Goal: Task Accomplishment & Management: Use online tool/utility

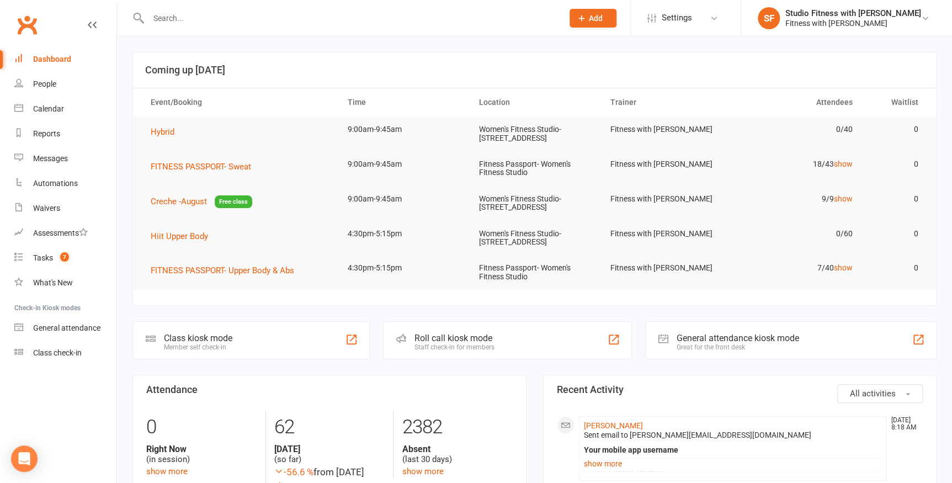
click at [204, 29] on div at bounding box center [344, 18] width 423 height 36
click at [203, 21] on input "text" at bounding box center [350, 17] width 410 height 15
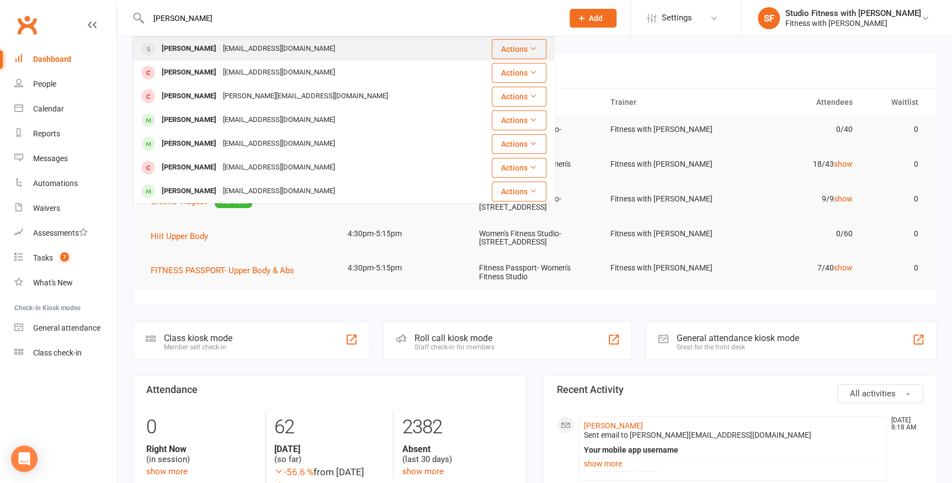
type input "[PERSON_NAME]"
click at [295, 40] on div "biggie [PERSON_NAME] [EMAIL_ADDRESS][DOMAIN_NAME]" at bounding box center [309, 49] width 350 height 23
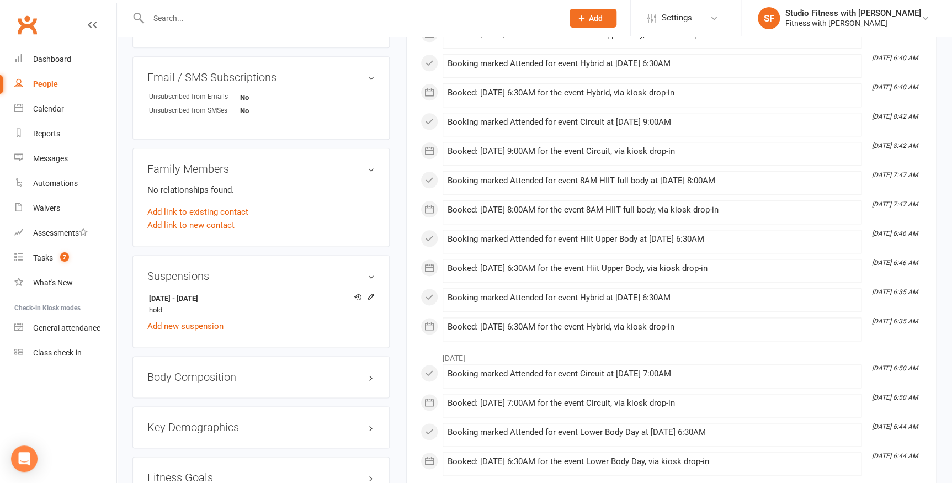
scroll to position [652, 0]
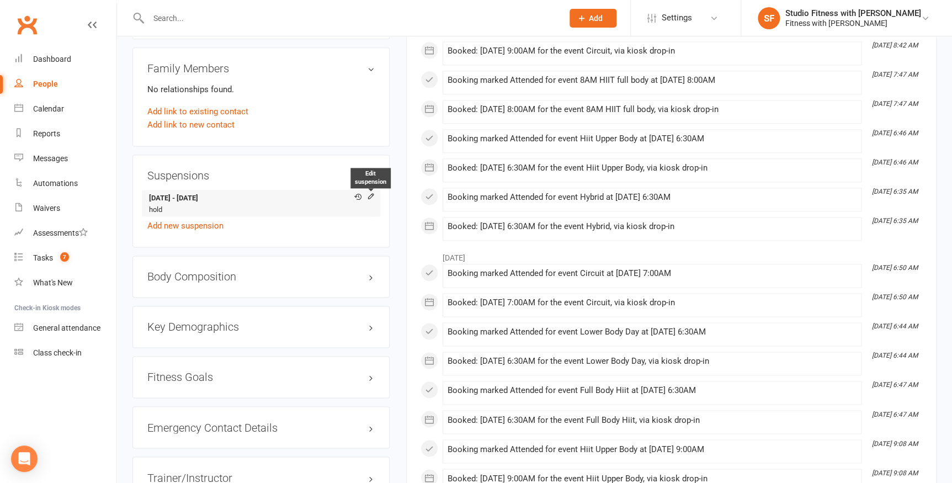
click at [369, 199] on icon at bounding box center [371, 197] width 8 height 8
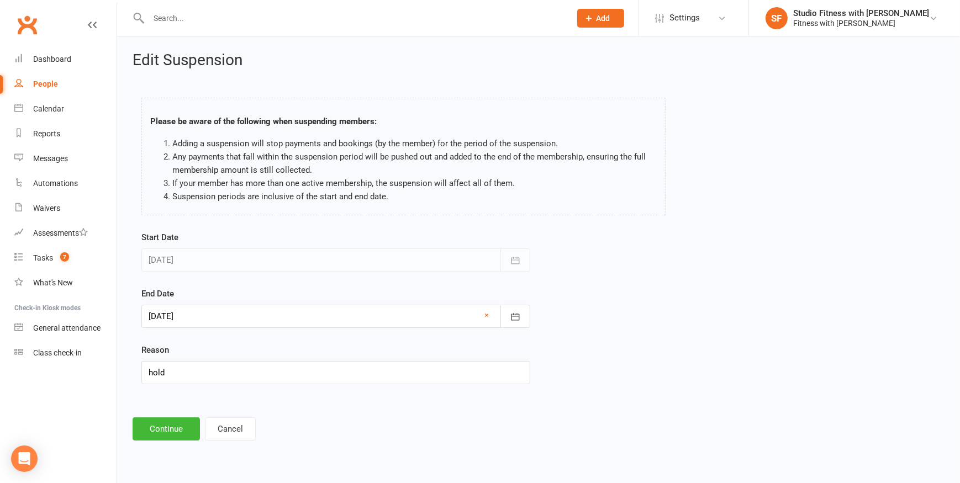
click at [244, 308] on div at bounding box center [335, 316] width 389 height 23
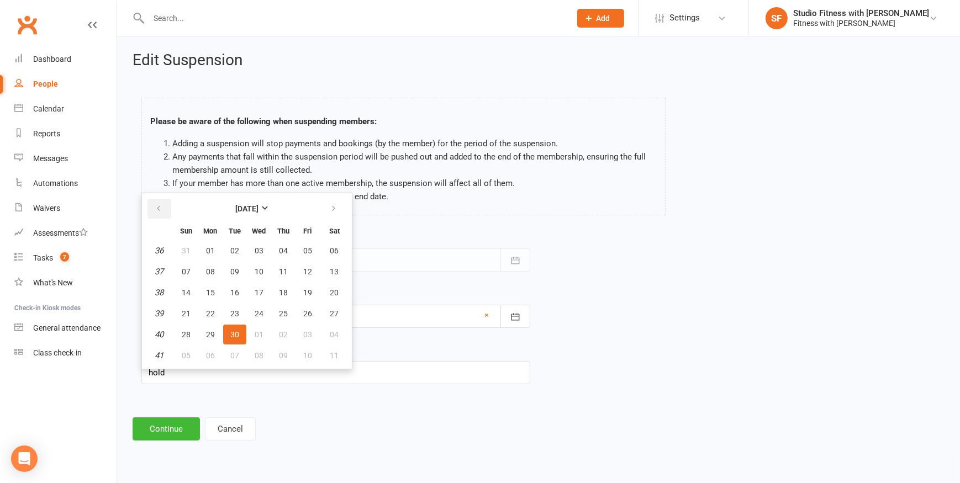
click at [163, 210] on button "button" at bounding box center [159, 209] width 24 height 20
click at [284, 292] on span "14" at bounding box center [283, 292] width 9 height 9
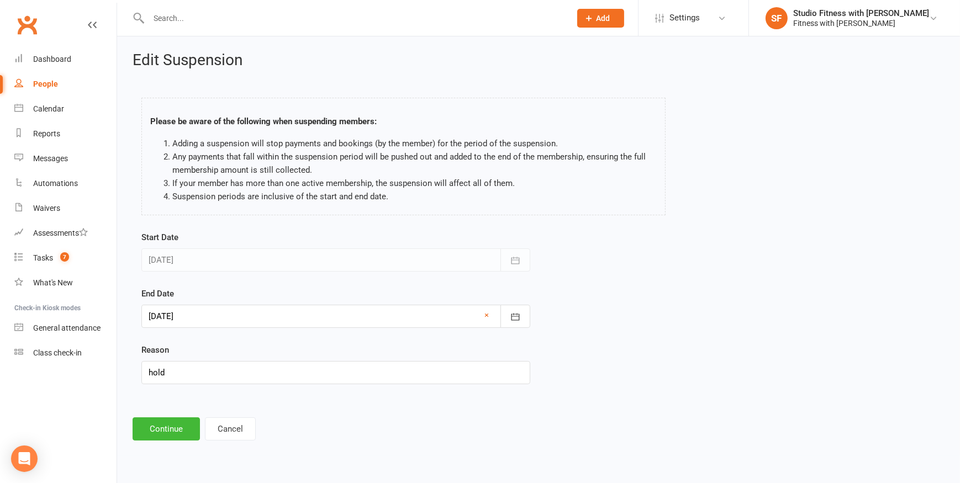
click at [208, 320] on div at bounding box center [335, 316] width 389 height 23
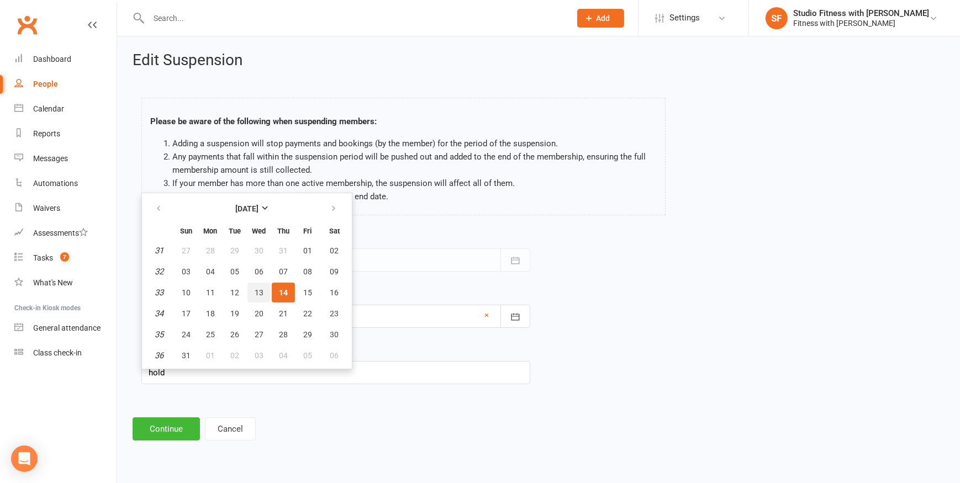
click at [261, 292] on span "13" at bounding box center [259, 292] width 9 height 9
type input "[DATE]"
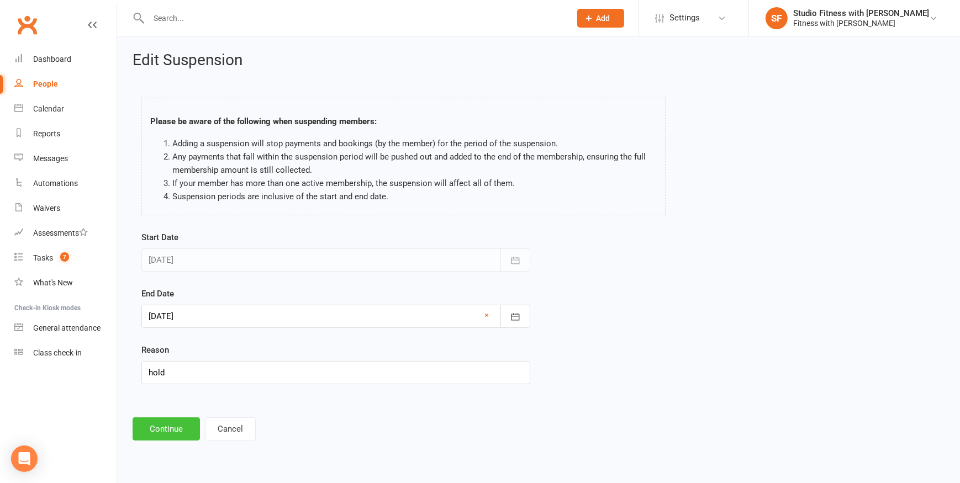
click at [168, 428] on button "Continue" at bounding box center [166, 428] width 67 height 23
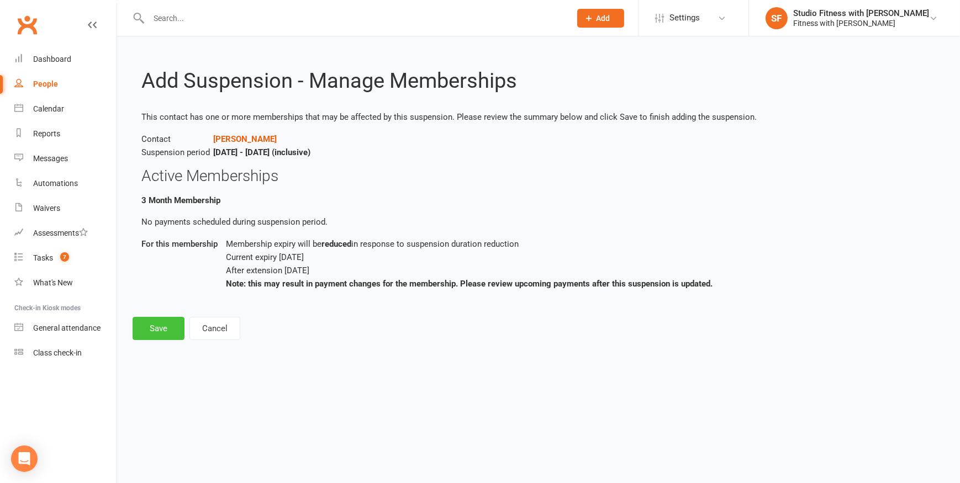
click at [152, 326] on button "Save" at bounding box center [159, 328] width 52 height 23
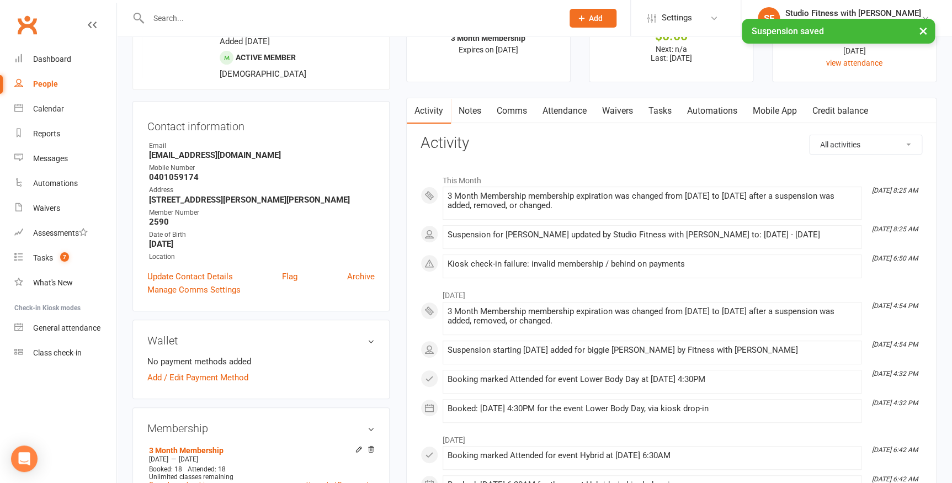
scroll to position [100, 0]
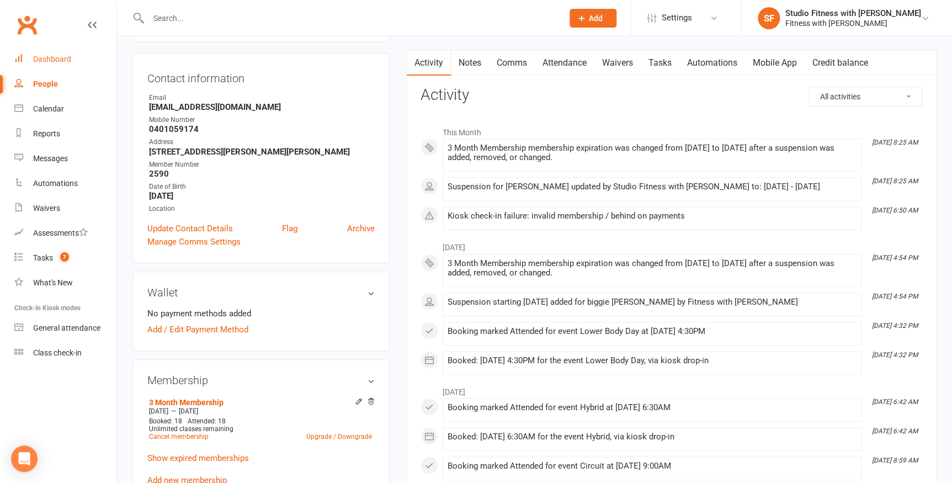
click at [43, 63] on div "Dashboard" at bounding box center [52, 59] width 38 height 9
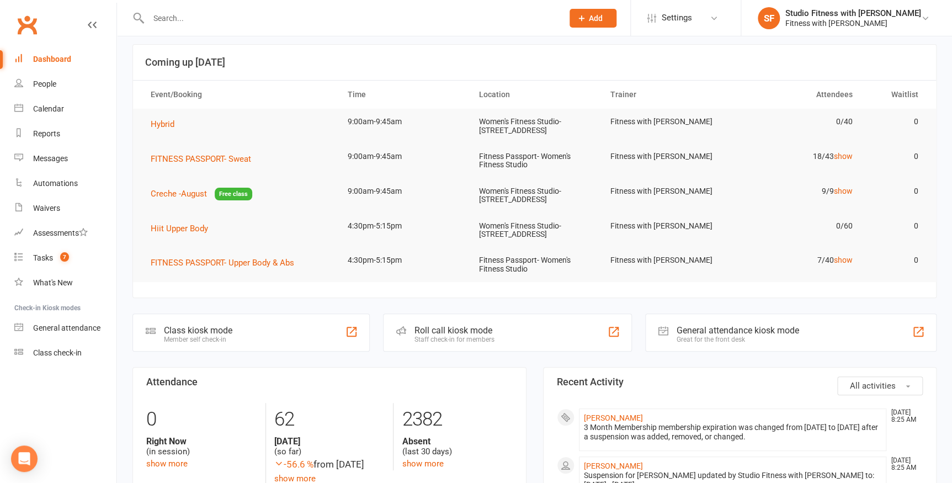
scroll to position [150, 0]
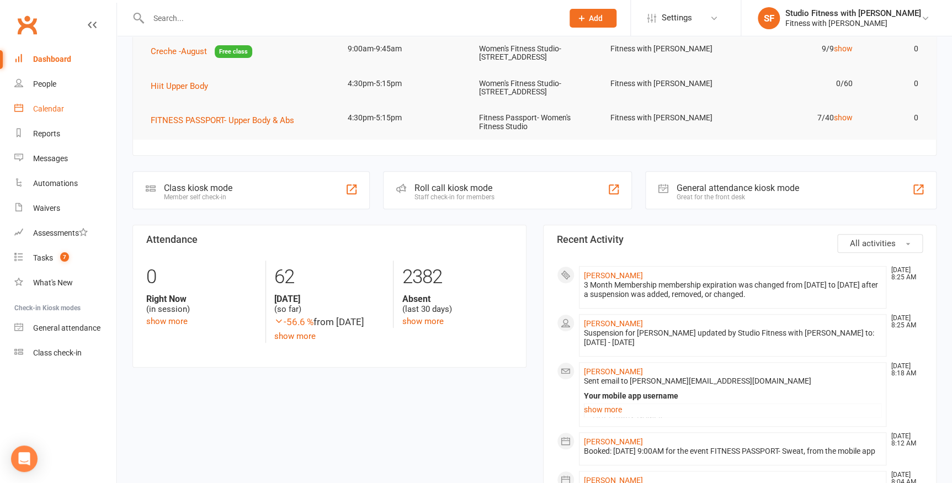
click at [59, 114] on link "Calendar" at bounding box center [65, 109] width 102 height 25
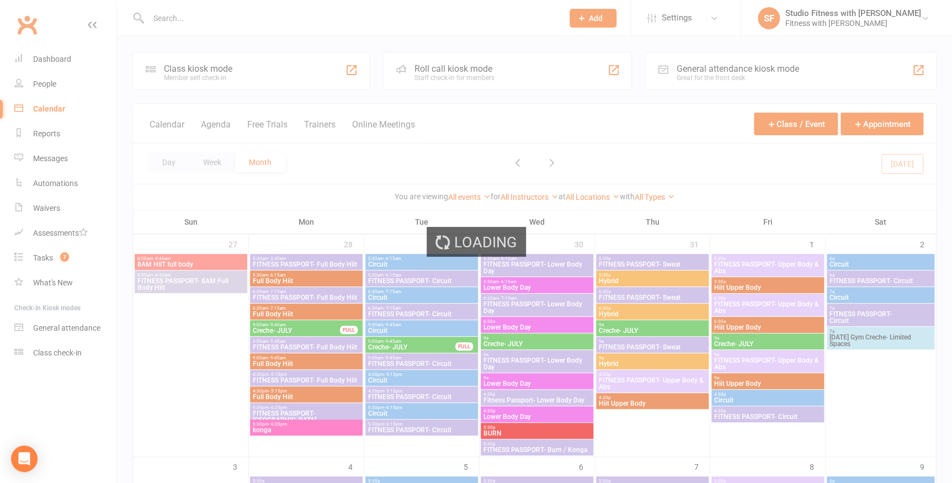
click at [54, 54] on div "Loading" at bounding box center [476, 241] width 952 height 483
click at [55, 61] on div "Loading" at bounding box center [476, 241] width 952 height 483
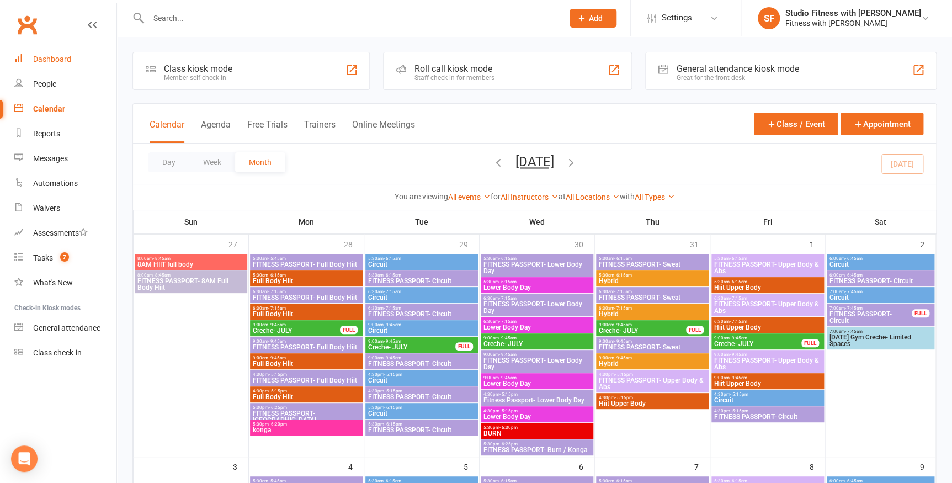
click at [69, 63] on div "Dashboard" at bounding box center [52, 59] width 38 height 9
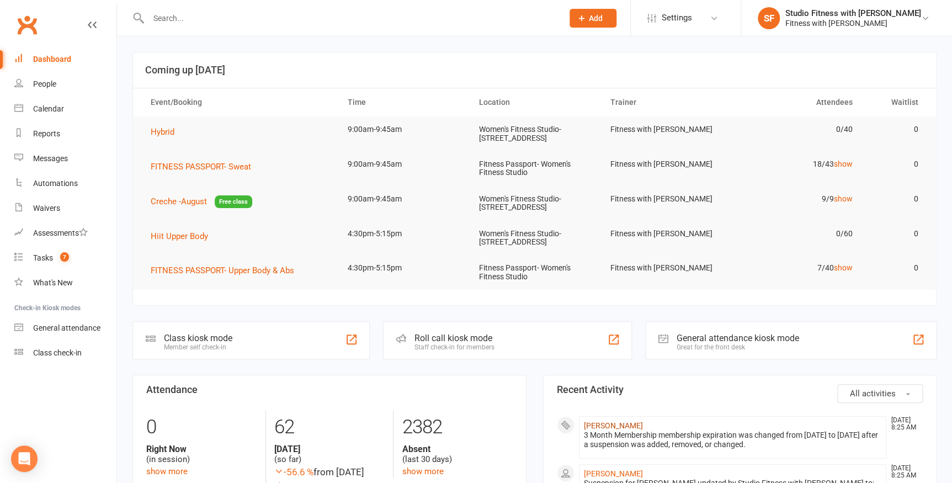
click at [611, 424] on link "[PERSON_NAME]" at bounding box center [613, 425] width 59 height 9
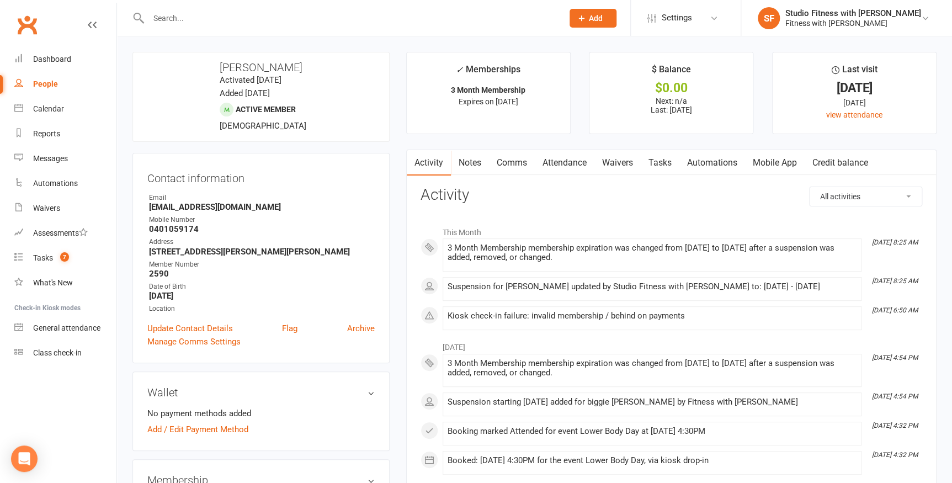
click at [528, 162] on link "Comms" at bounding box center [512, 162] width 46 height 25
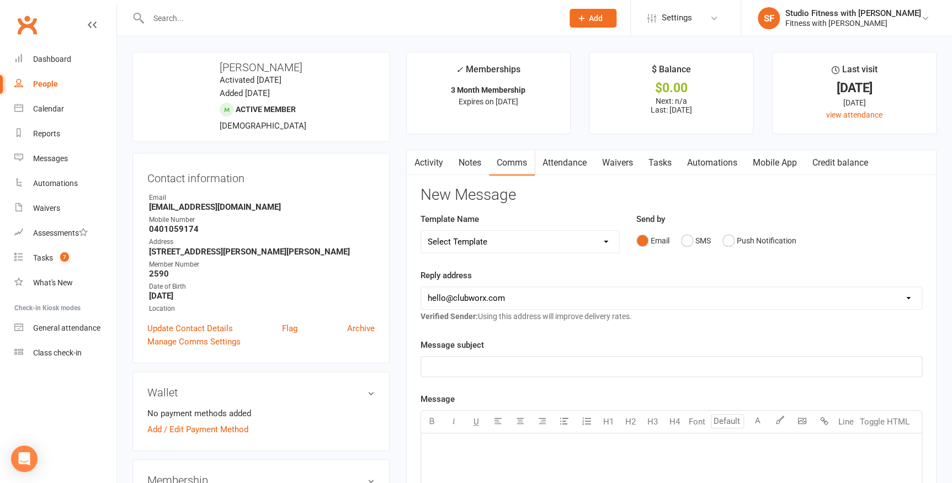
click at [563, 166] on link "Attendance" at bounding box center [565, 162] width 60 height 25
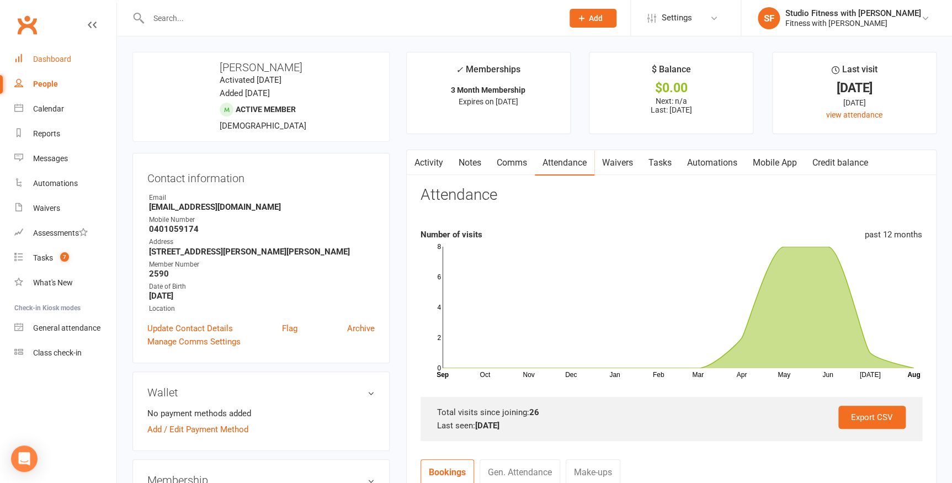
click at [69, 52] on link "Dashboard" at bounding box center [65, 59] width 102 height 25
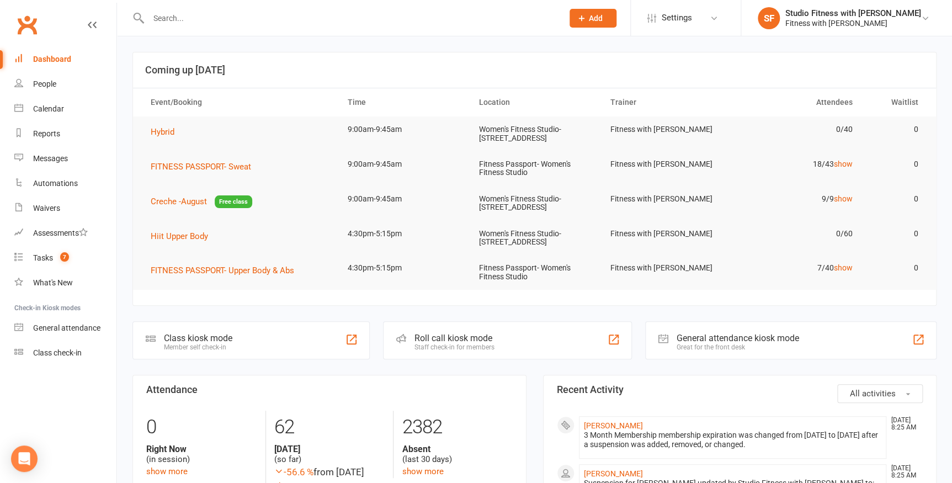
click at [274, 325] on div "Class kiosk mode Member self check-in" at bounding box center [251, 340] width 237 height 38
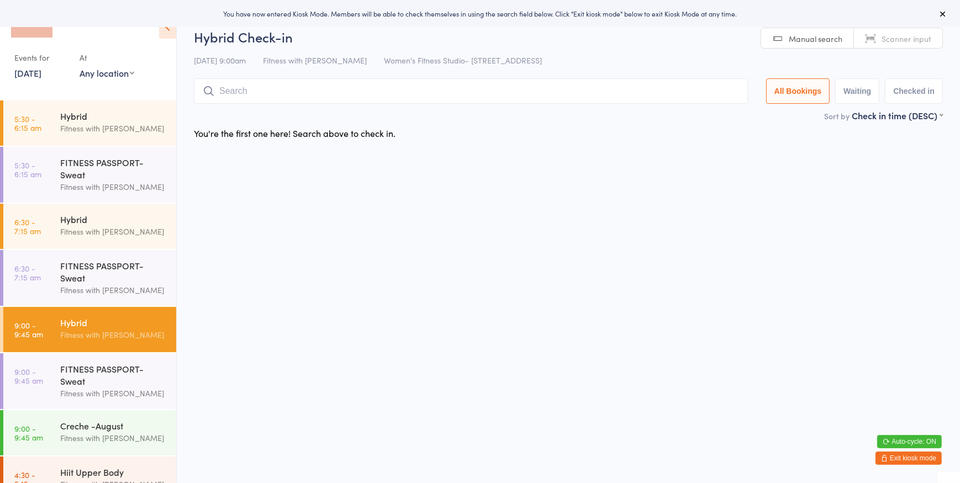
click at [94, 69] on select "Any location Women's Fitness Studio- 14 Madden Street, Aitkenvale Fitness Passp…" at bounding box center [107, 73] width 55 height 12
select select "0"
click at [80, 67] on select "Any location Women's Fitness Studio- 14 Madden Street, Aitkenvale Fitness Passp…" at bounding box center [107, 73] width 55 height 12
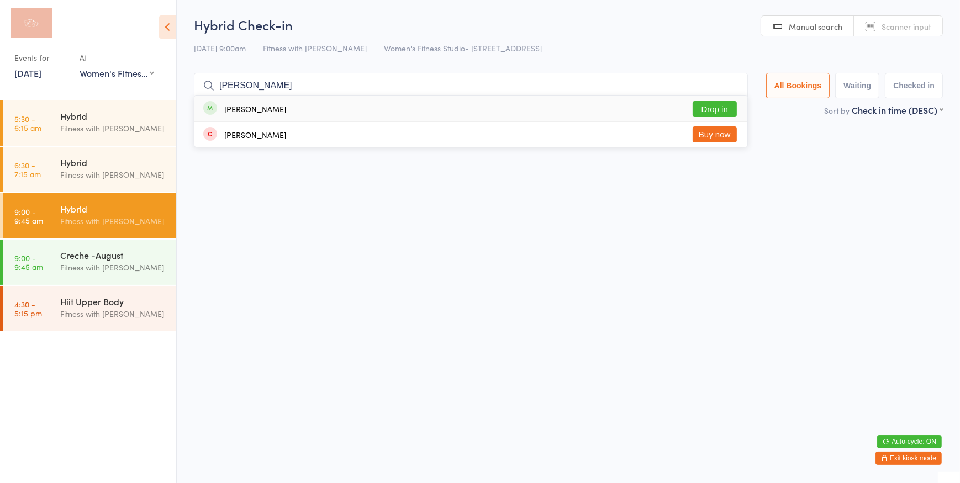
type input "otto"
drag, startPoint x: 738, startPoint y: 113, endPoint x: 230, endPoint y: 89, distance: 509.1
click at [270, 131] on ul "biggie otto Drop in Hayley Otte Buy now" at bounding box center [471, 122] width 554 height 52
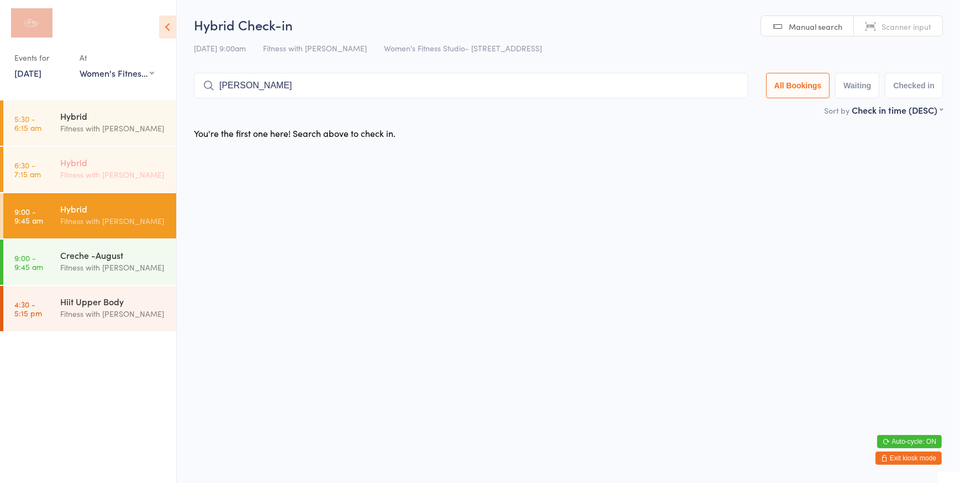
click at [82, 151] on div "Hybrid Fitness with Zoe" at bounding box center [118, 169] width 116 height 44
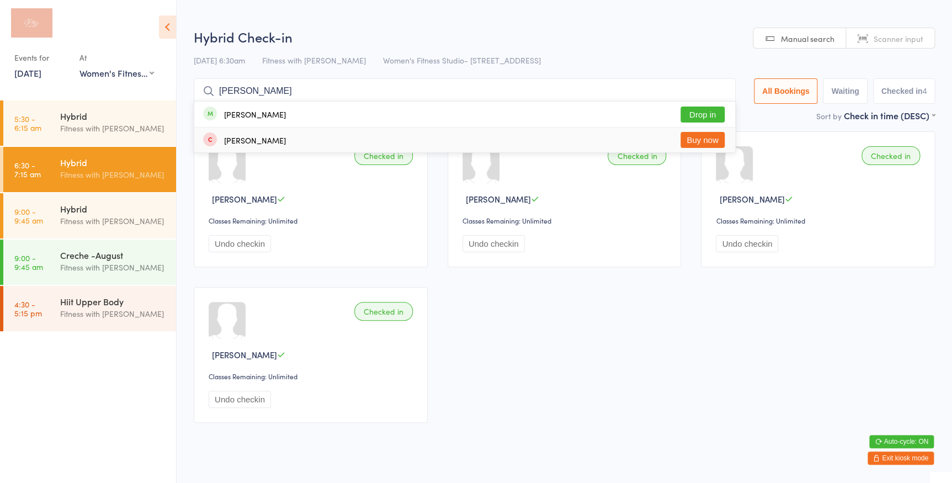
type input "otto"
click at [711, 117] on button "Drop in" at bounding box center [703, 115] width 44 height 16
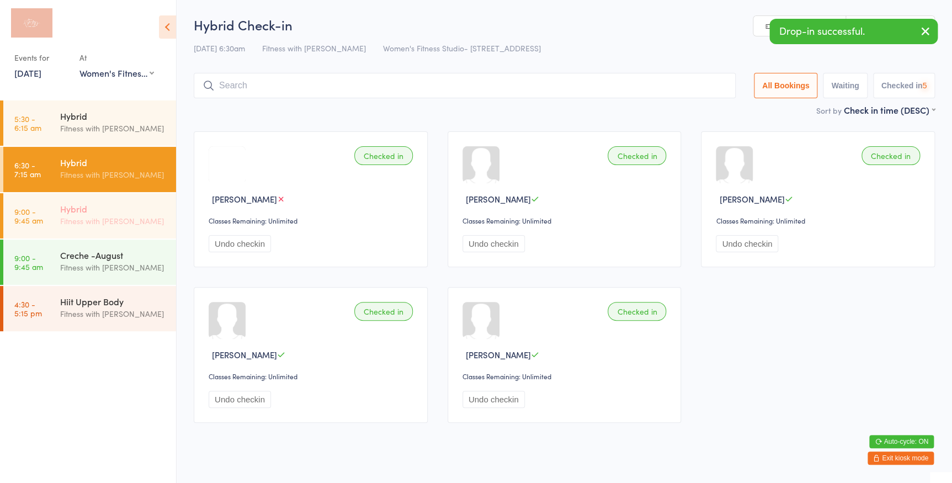
click at [59, 221] on link "9:00 - 9:45 am Hybrid Fitness with Zoe" at bounding box center [89, 215] width 173 height 45
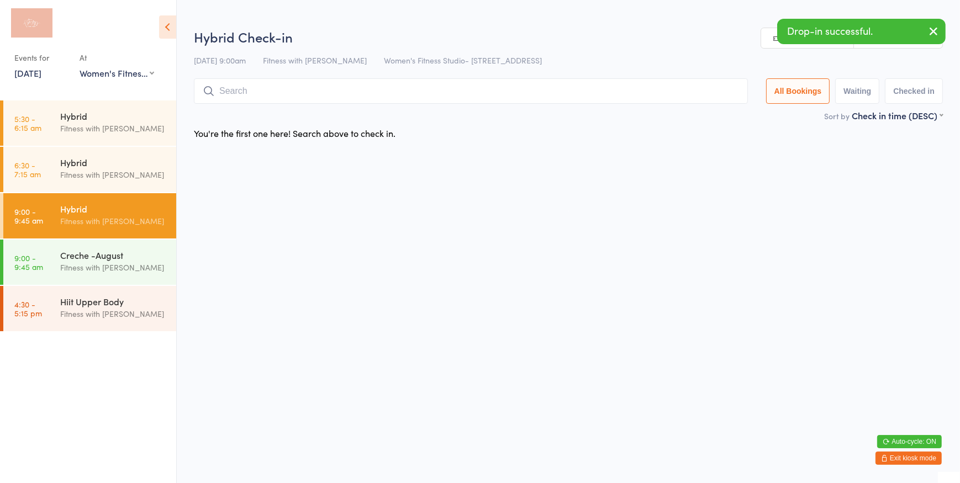
click at [929, 28] on icon "button" at bounding box center [933, 31] width 13 height 14
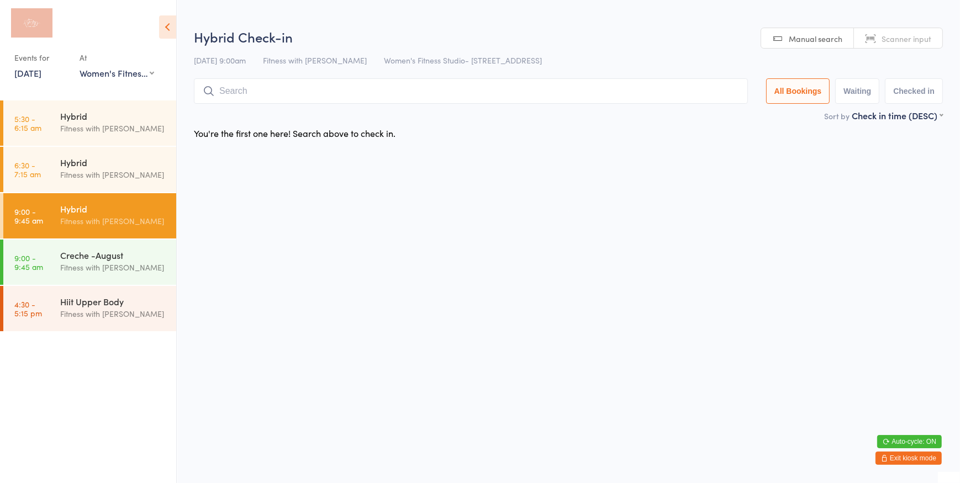
click at [801, 28] on link "Manual search" at bounding box center [807, 38] width 93 height 21
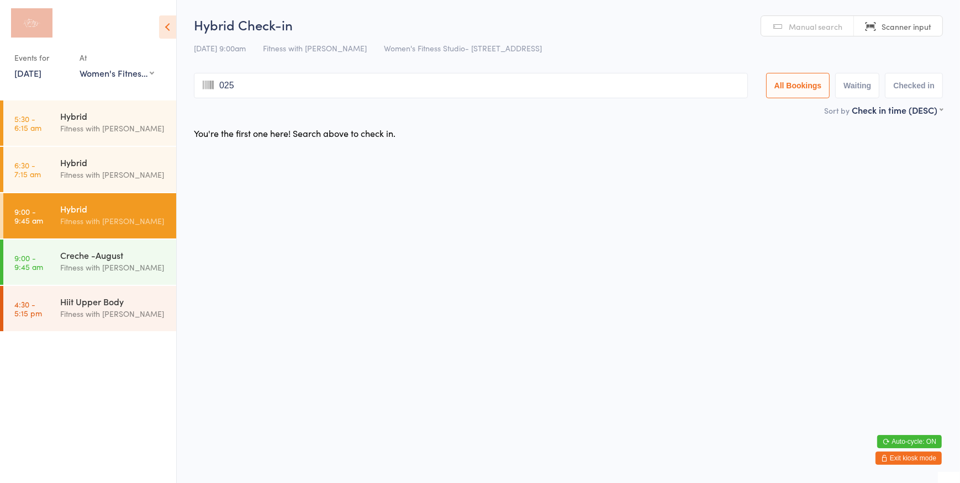
type input "0257"
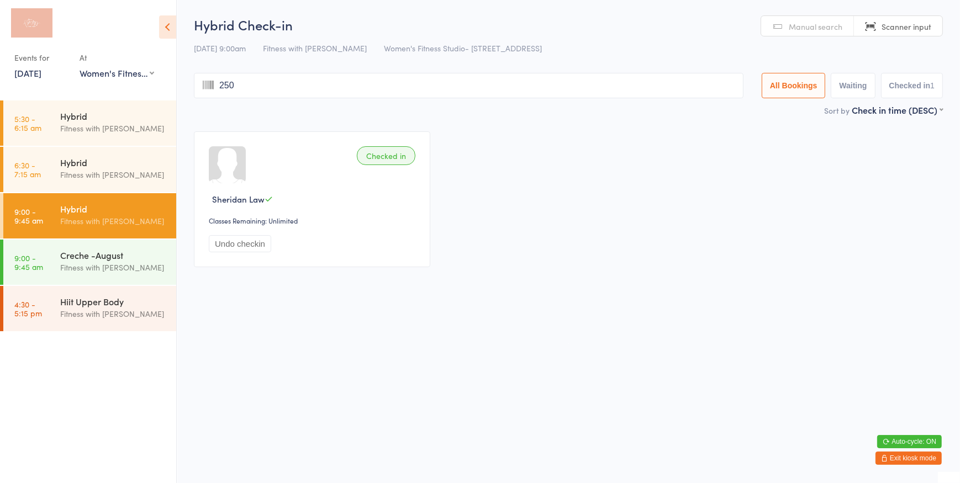
type input "2502"
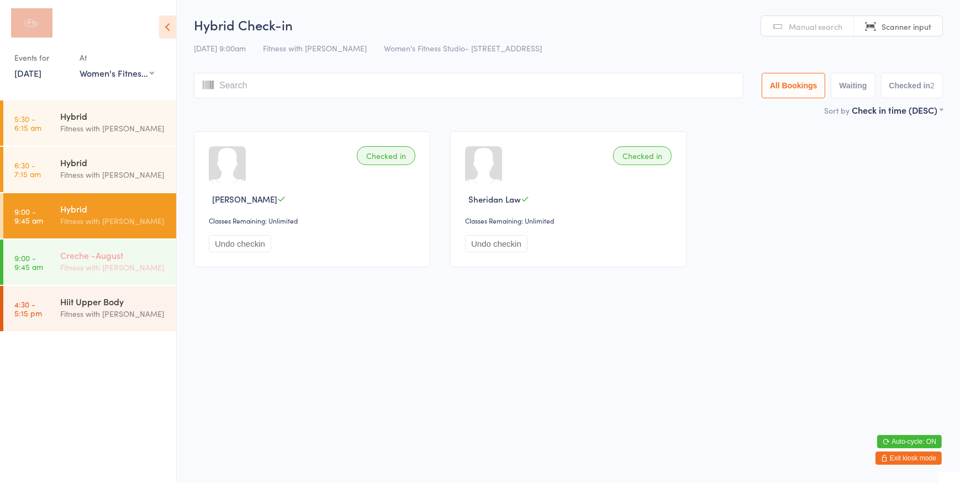
click at [77, 261] on div "Fitness with [PERSON_NAME]" at bounding box center [113, 267] width 107 height 13
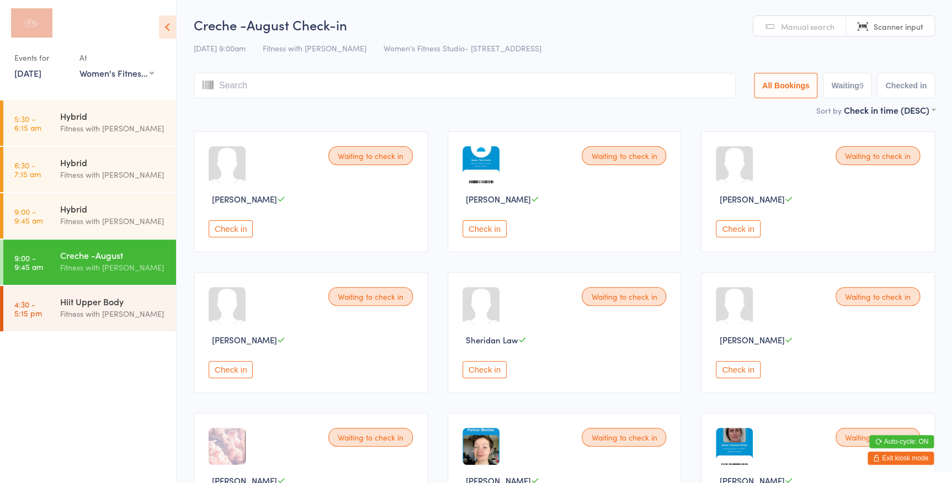
click at [727, 226] on button "Check in" at bounding box center [738, 228] width 44 height 17
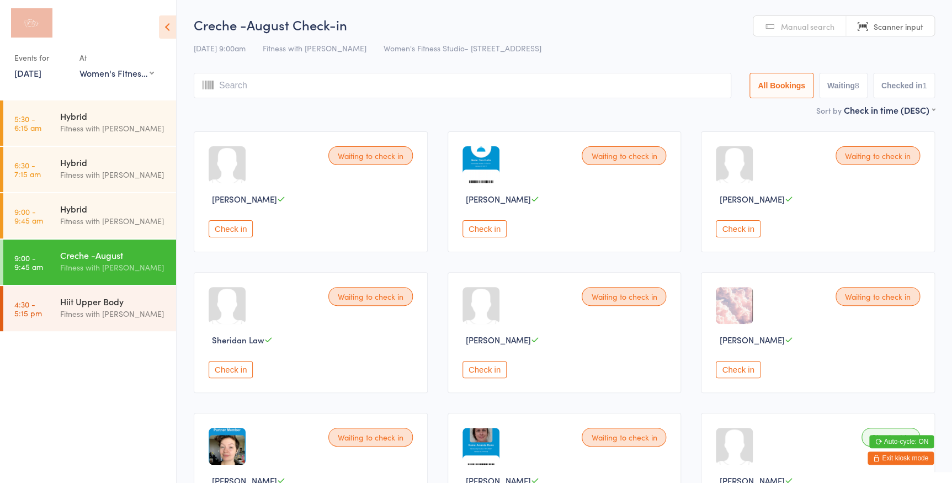
click at [477, 229] on button "Check in" at bounding box center [485, 228] width 44 height 17
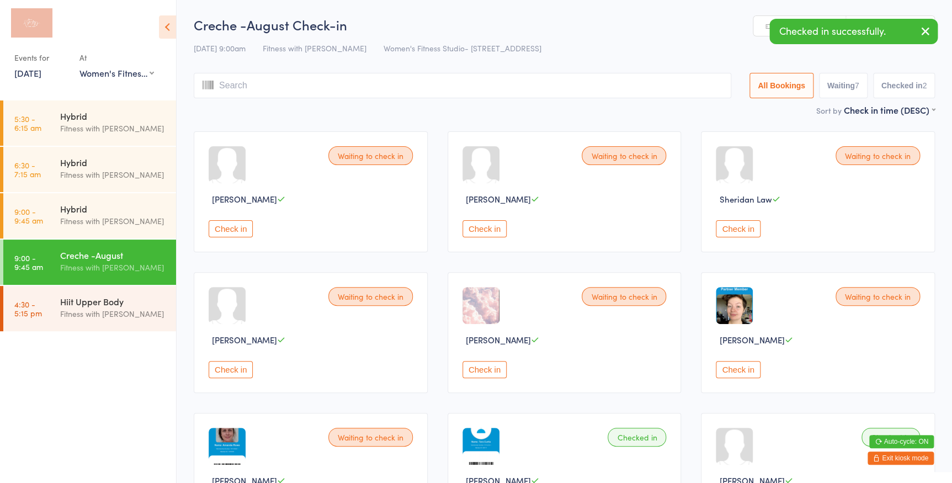
click at [236, 373] on button "Check in" at bounding box center [231, 369] width 44 height 17
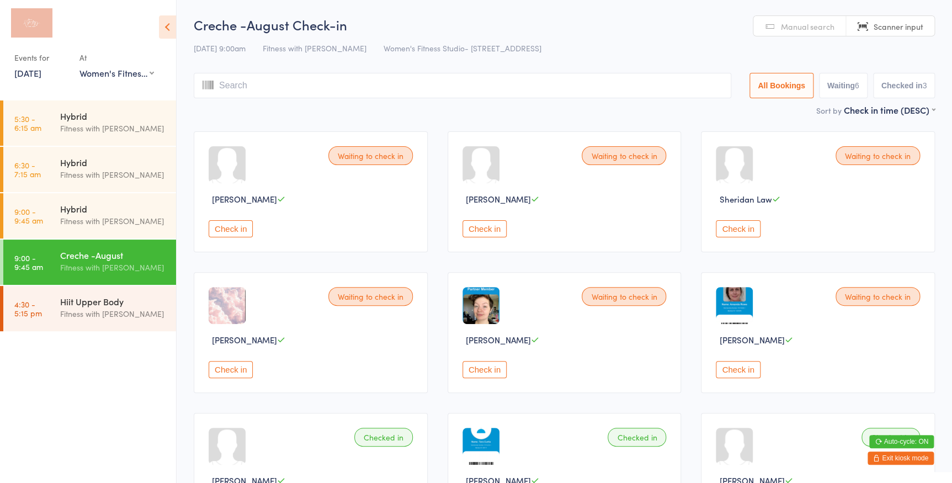
click at [745, 232] on button "Check in" at bounding box center [738, 228] width 44 height 17
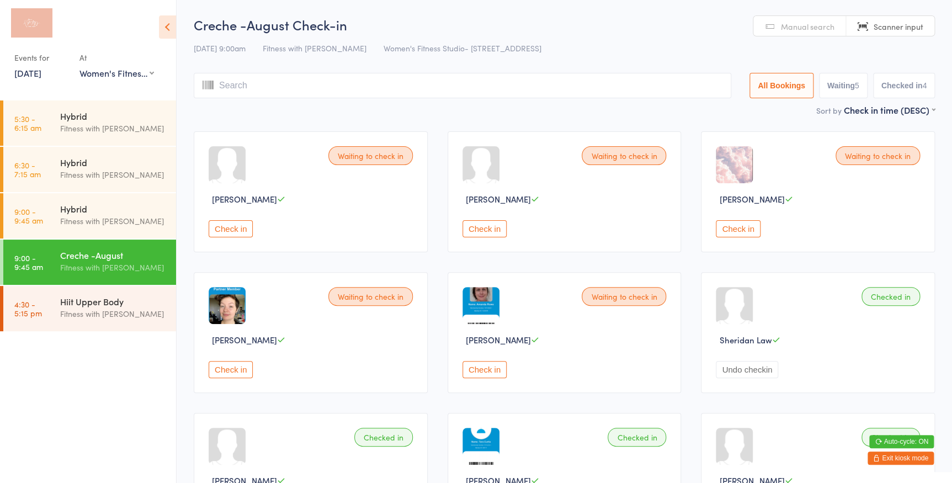
click at [848, 81] on button "Waiting 5" at bounding box center [843, 85] width 49 height 25
select select "0"
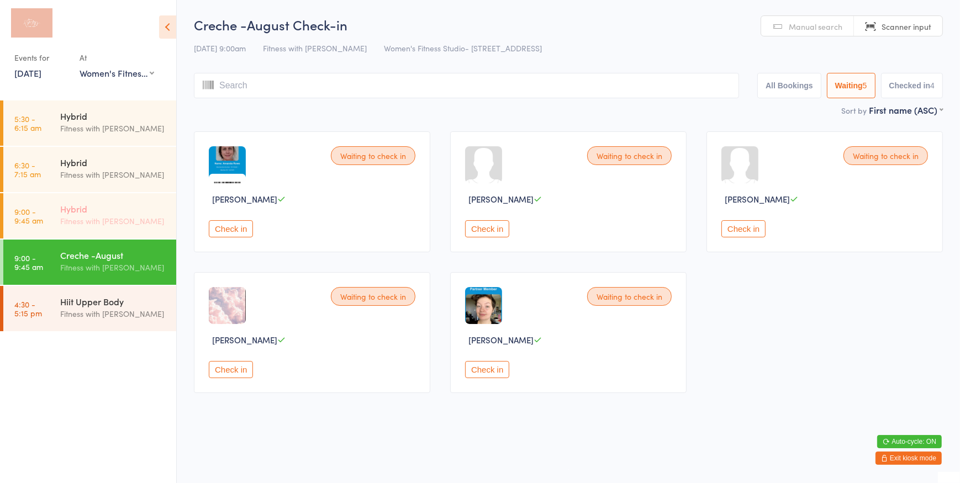
click at [135, 205] on div "Hybrid" at bounding box center [113, 209] width 107 height 12
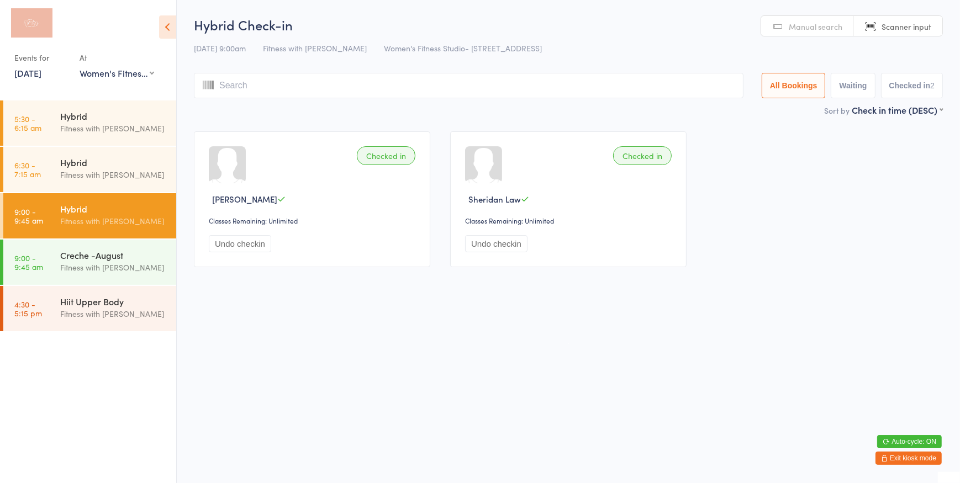
click at [615, 34] on div "Hybrid Check-in 14 Aug 9:00am Fitness with Zoe Women's Fitness Studio- 14 Madde…" at bounding box center [568, 59] width 749 height 88
click at [809, 28] on span "Manual search" at bounding box center [815, 26] width 54 height 11
click at [128, 260] on div "Creche -August" at bounding box center [113, 255] width 107 height 12
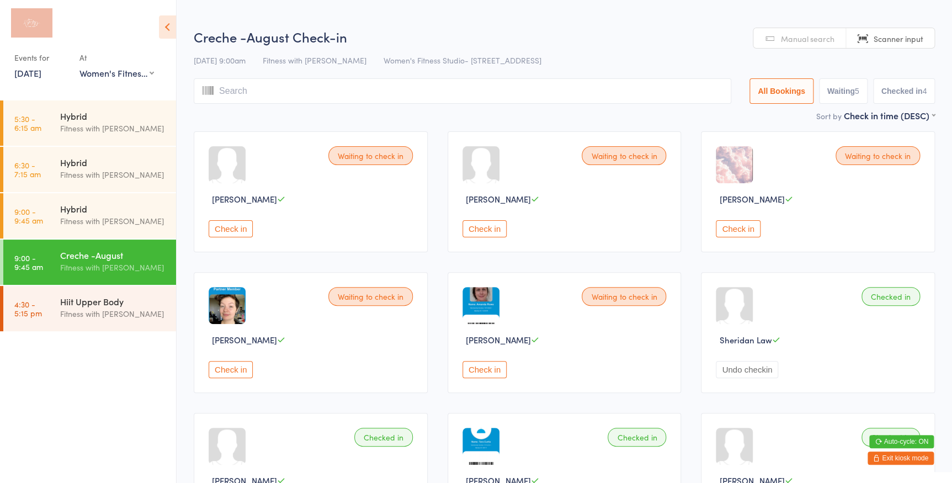
click at [834, 96] on button "Waiting 5" at bounding box center [843, 90] width 49 height 25
select select "0"
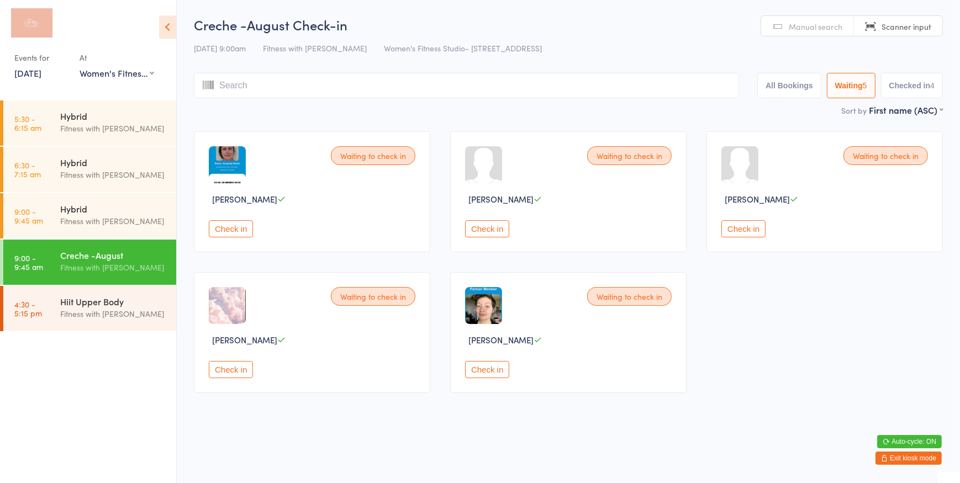
click at [501, 374] on button "Check in" at bounding box center [487, 369] width 44 height 17
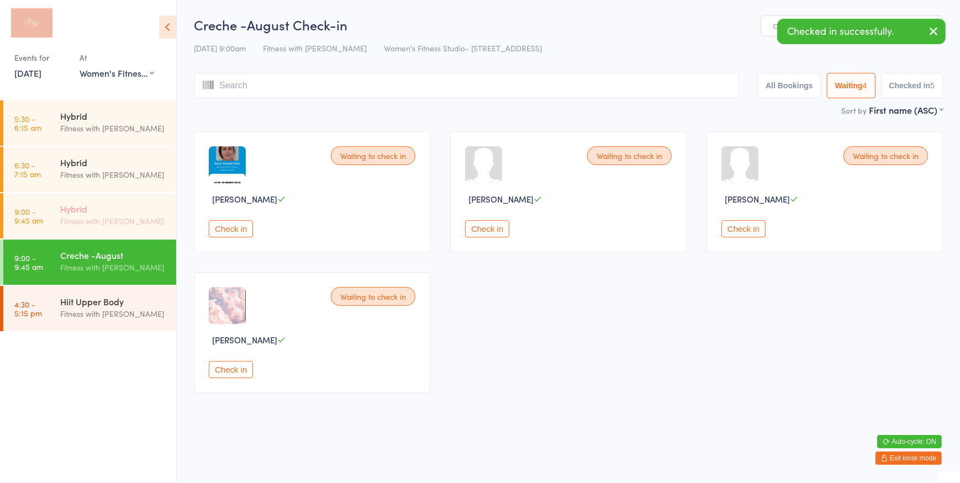
click at [144, 234] on div "Hybrid Fitness with Zoe" at bounding box center [118, 215] width 116 height 44
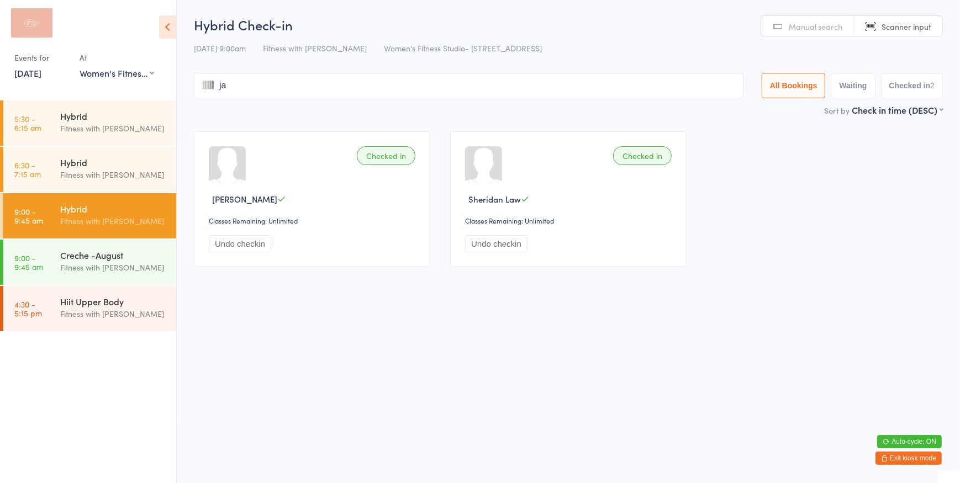
type input "jan"
type input "e"
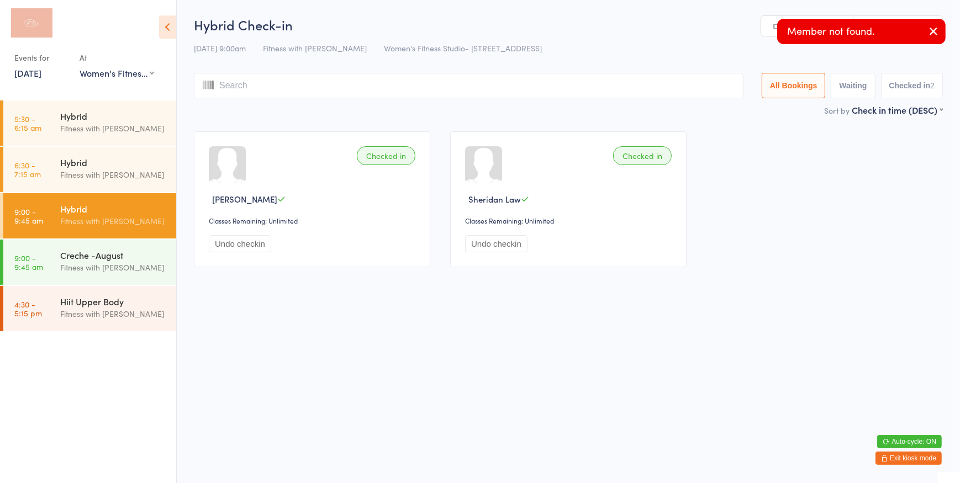
click at [766, 22] on link "Manual search" at bounding box center [807, 26] width 93 height 21
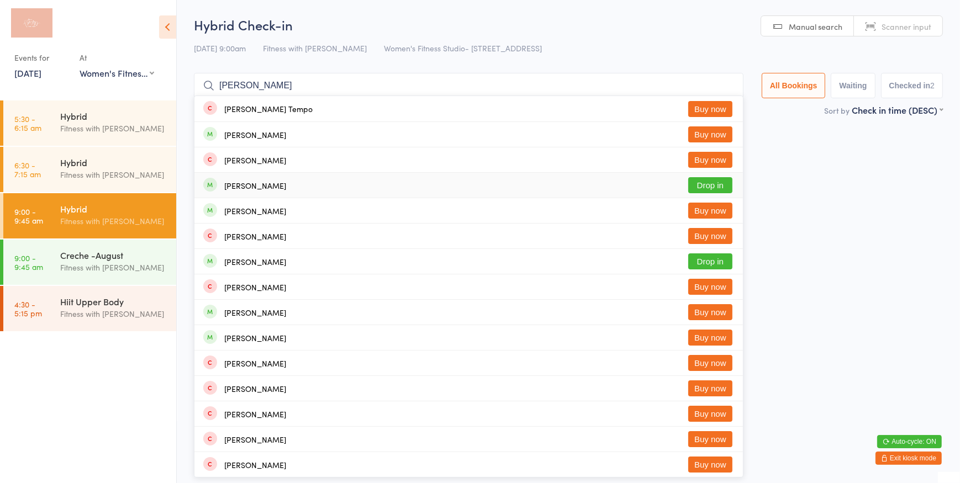
type input "janelle"
click at [716, 187] on button "Drop in" at bounding box center [710, 185] width 44 height 16
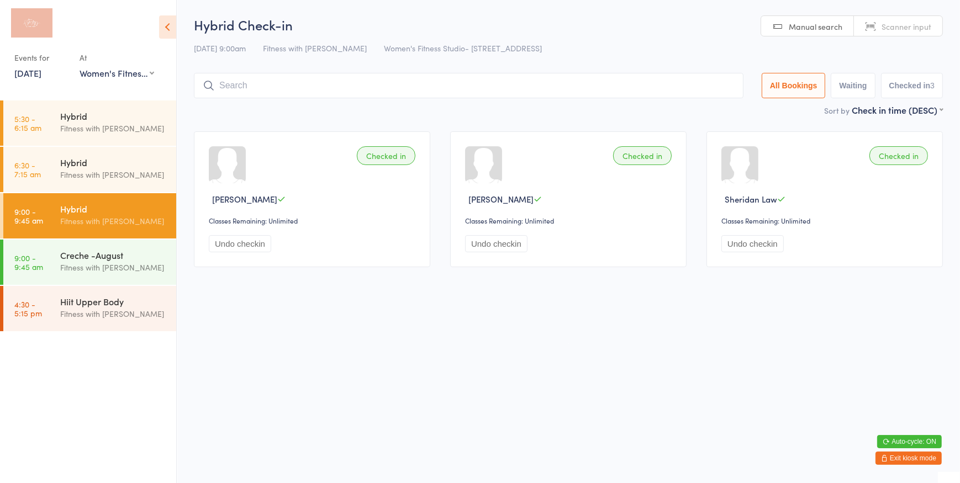
click at [657, 84] on input "search" at bounding box center [468, 85] width 549 height 25
click at [814, 26] on span "Manual search" at bounding box center [815, 26] width 54 height 11
type input "1421"
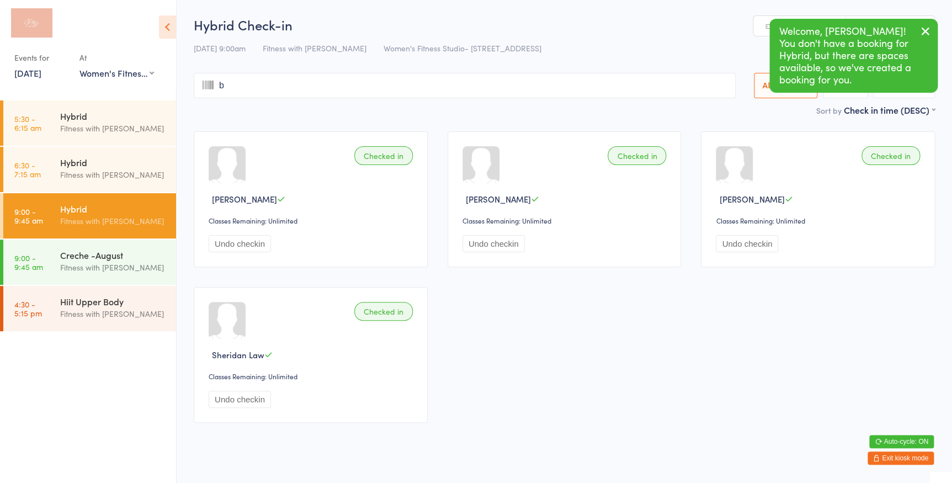
type input "br"
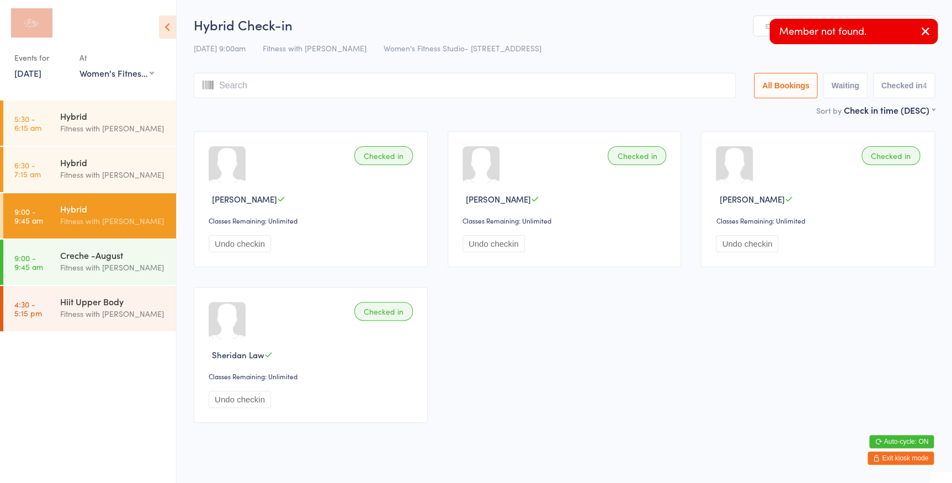
type input "o"
click at [768, 24] on link "Manual search" at bounding box center [800, 26] width 93 height 21
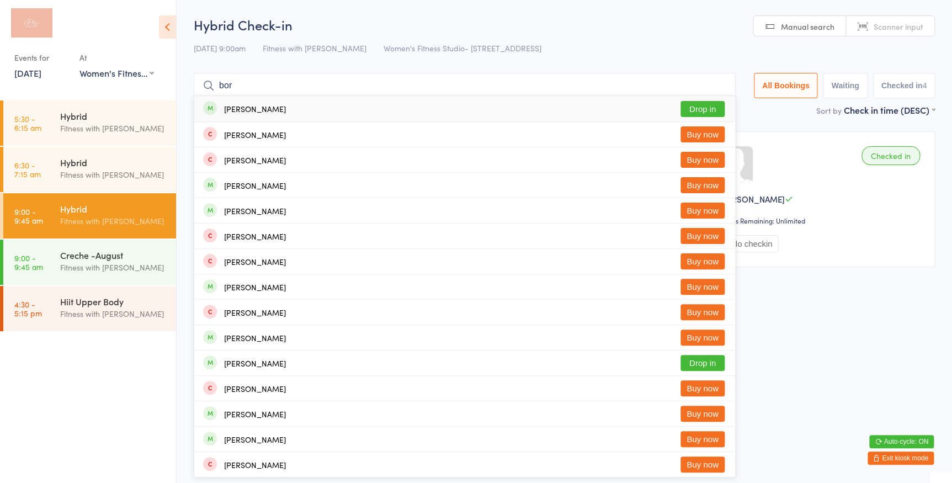
type input "bor"
click at [690, 103] on button "Drop in" at bounding box center [703, 109] width 44 height 16
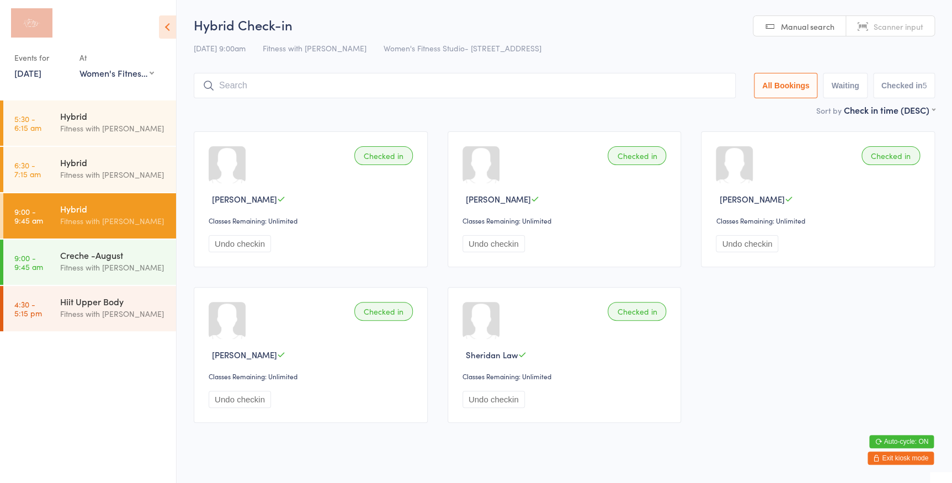
click at [782, 22] on span "Manual search" at bounding box center [808, 26] width 54 height 11
click at [845, 78] on button "Waiting" at bounding box center [845, 85] width 44 height 25
select select "0"
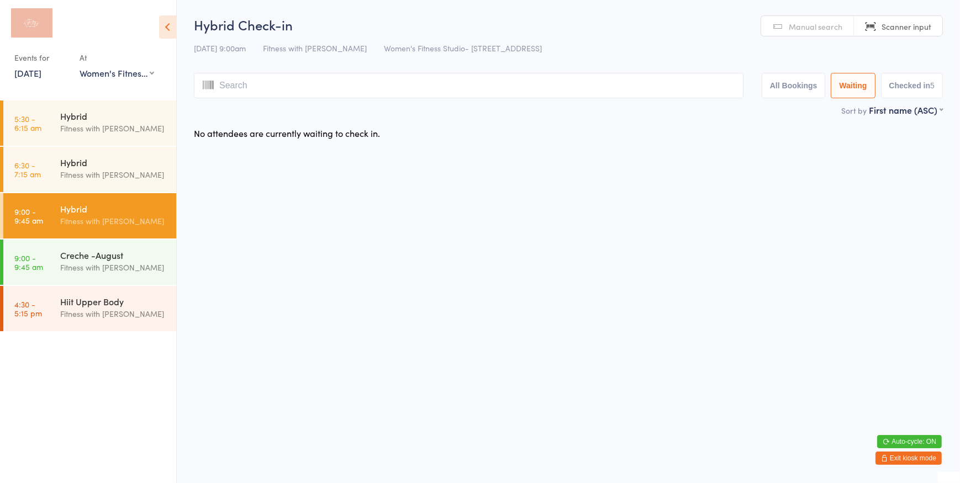
click at [928, 80] on button "Checked in 5" at bounding box center [912, 85] width 62 height 25
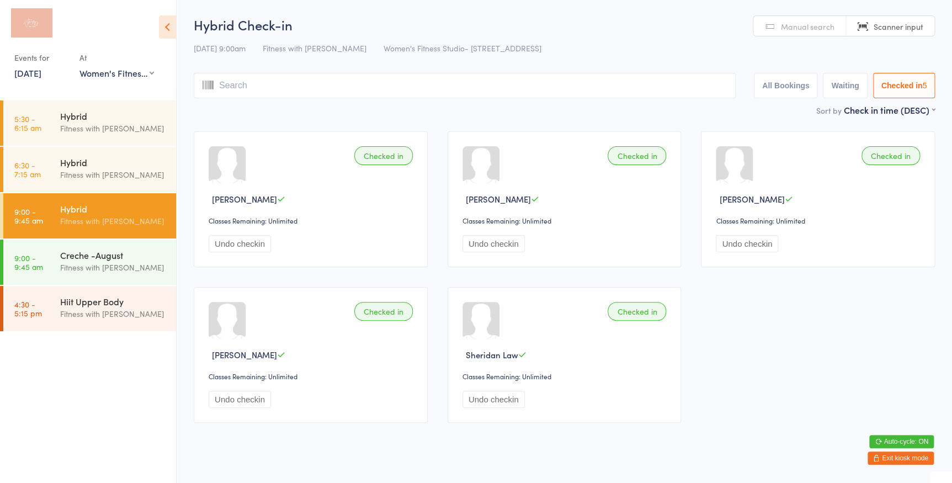
click at [779, 78] on button "All Bookings" at bounding box center [786, 85] width 64 height 25
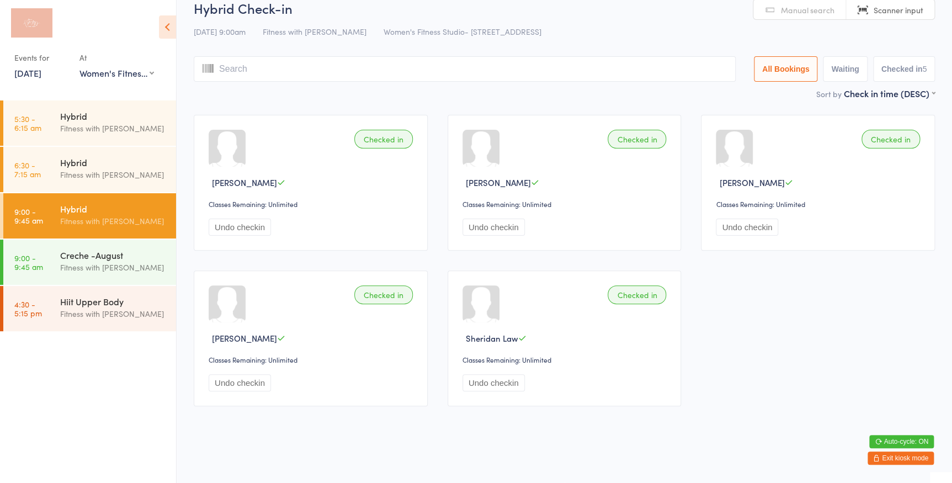
click at [607, 80] on input "search" at bounding box center [465, 68] width 542 height 25
click at [840, 59] on button "Waiting" at bounding box center [845, 68] width 44 height 25
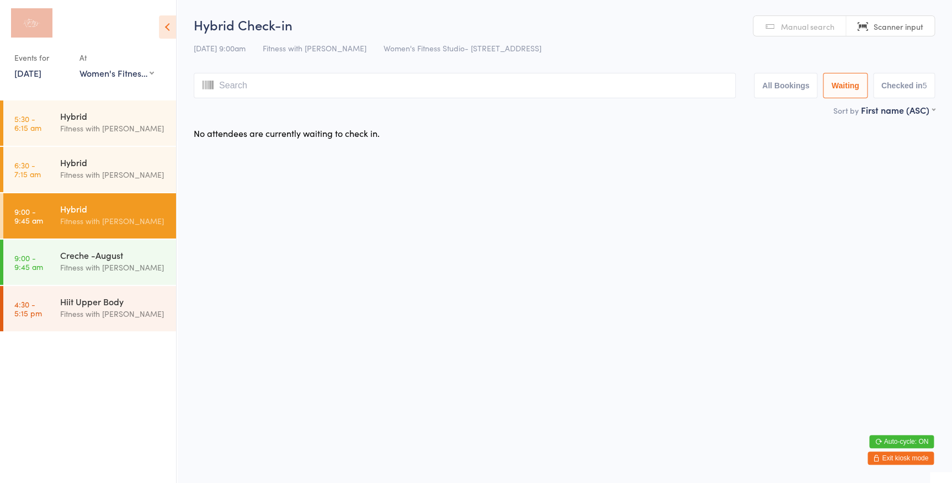
scroll to position [0, 0]
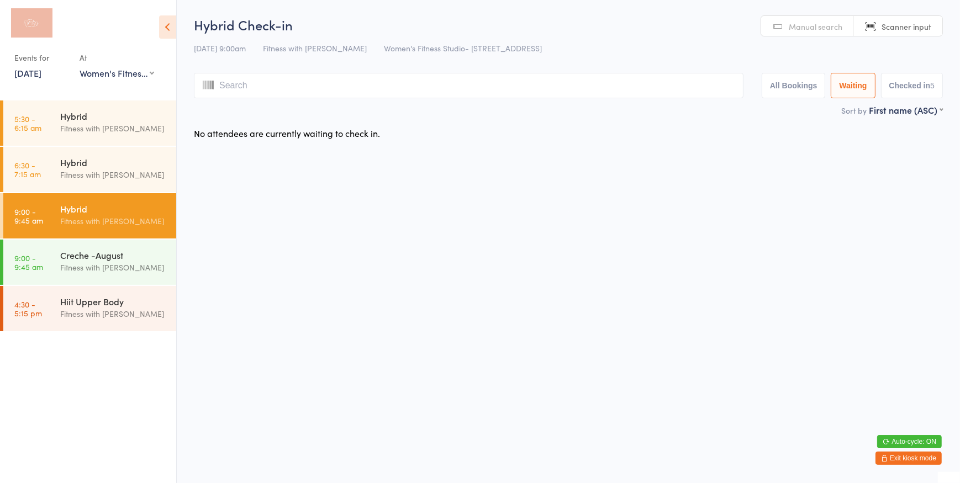
click at [783, 88] on button "All Bookings" at bounding box center [793, 85] width 64 height 25
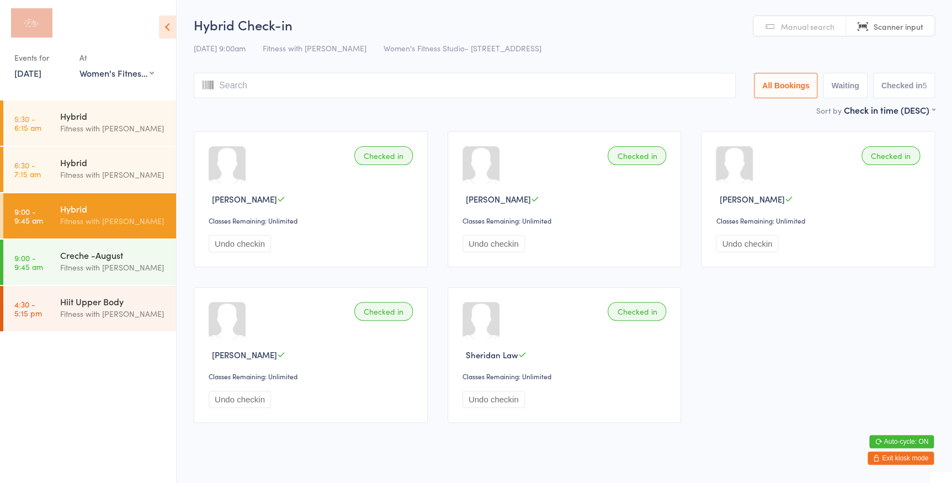
click at [617, 77] on input "search" at bounding box center [465, 85] width 542 height 25
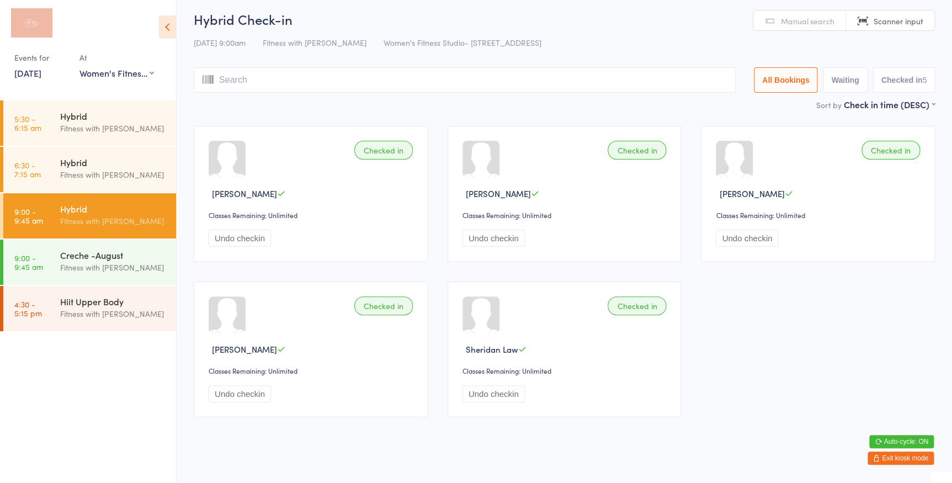
scroll to position [17, 0]
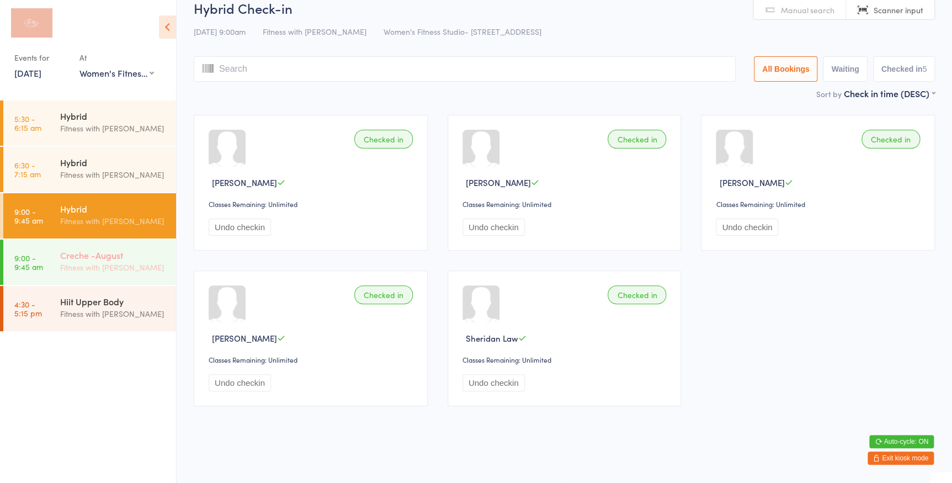
click at [131, 252] on div "Creche -August" at bounding box center [113, 255] width 107 height 12
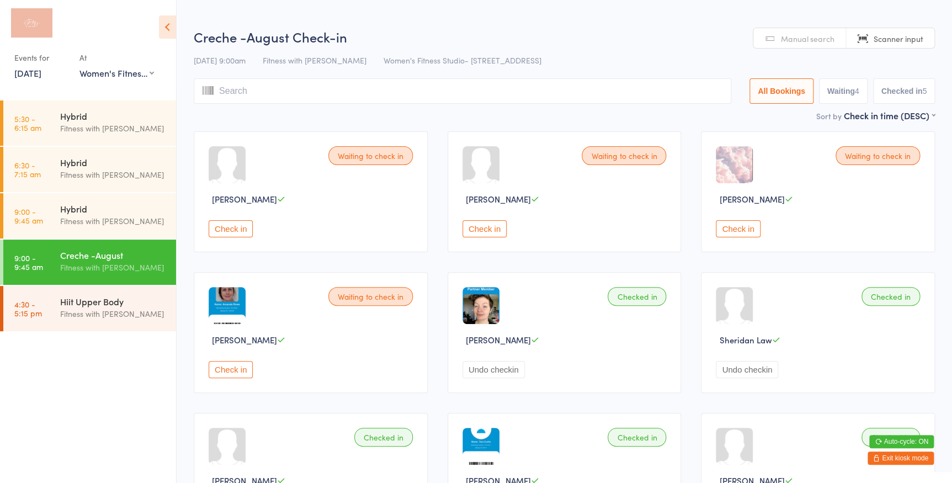
click at [234, 224] on button "Check in" at bounding box center [231, 228] width 44 height 17
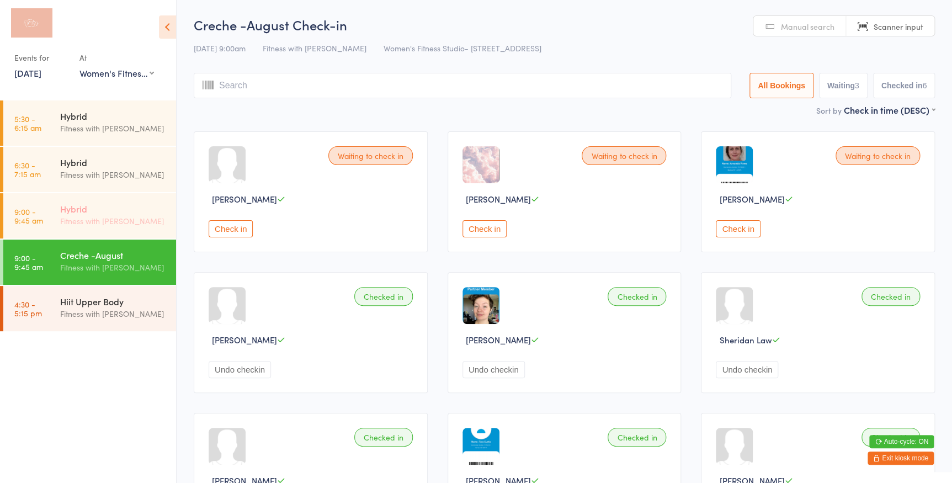
click at [134, 223] on div "Fitness with [PERSON_NAME]" at bounding box center [113, 221] width 107 height 13
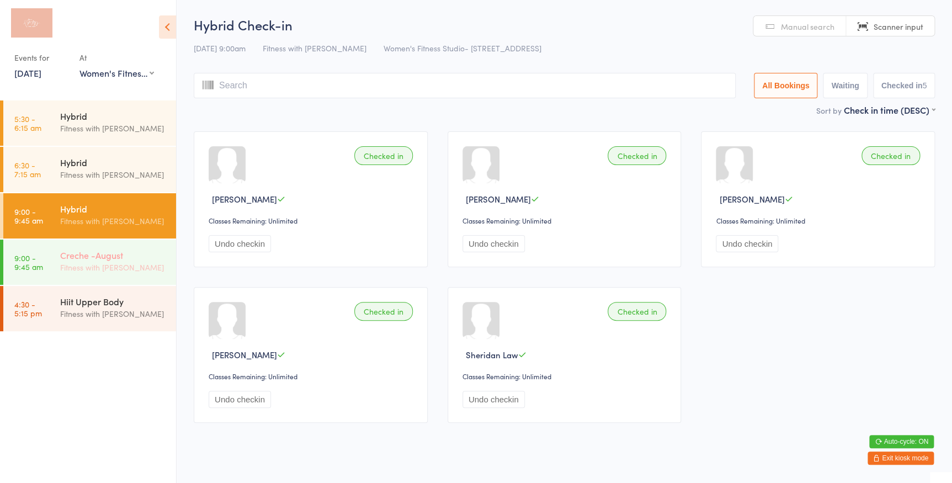
drag, startPoint x: 115, startPoint y: 264, endPoint x: 115, endPoint y: 255, distance: 10.0
click at [115, 264] on div "Fitness with [PERSON_NAME]" at bounding box center [113, 267] width 107 height 13
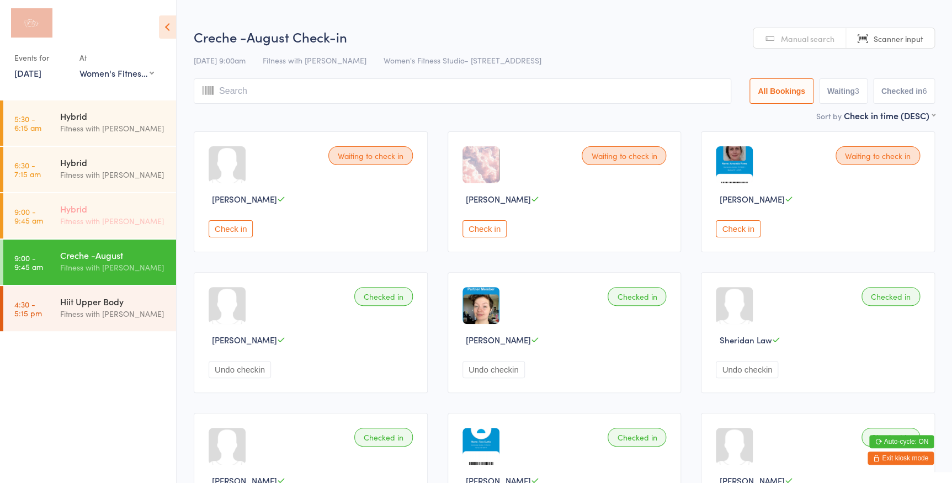
click at [109, 216] on div "Fitness with [PERSON_NAME]" at bounding box center [113, 221] width 107 height 13
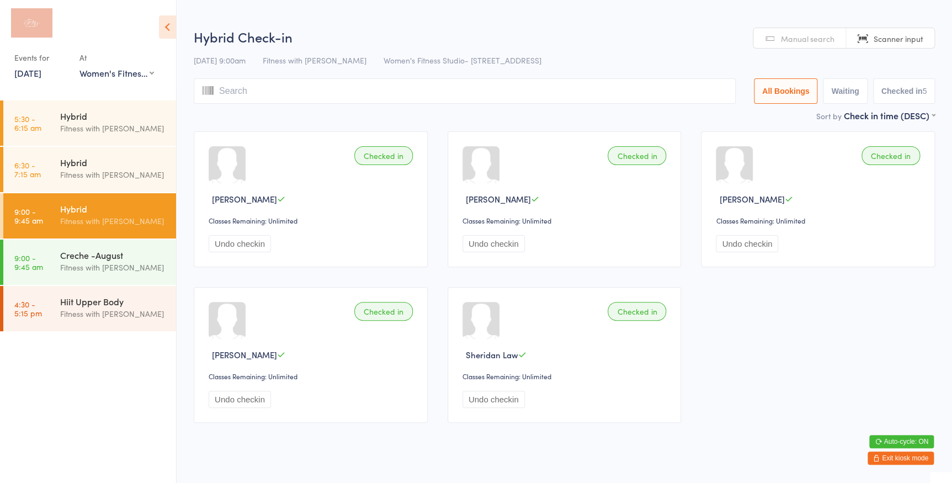
click at [583, 91] on input "search" at bounding box center [465, 90] width 542 height 25
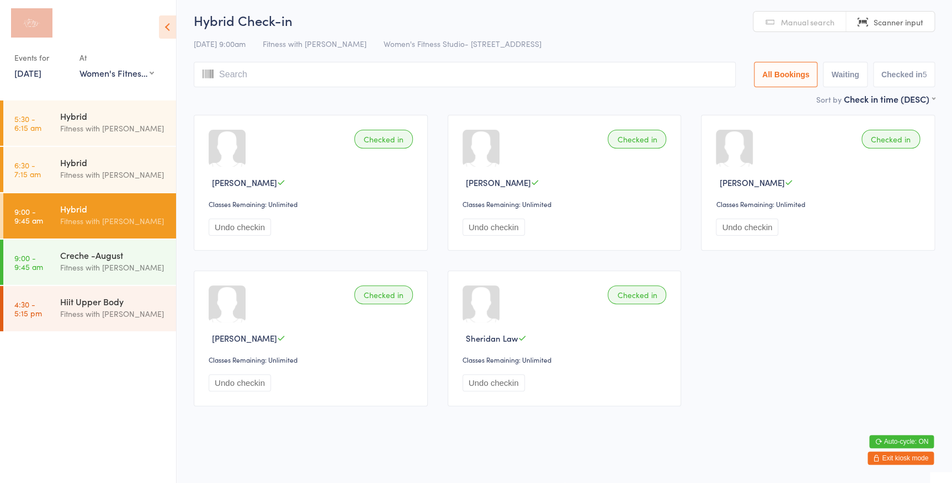
type input "a"
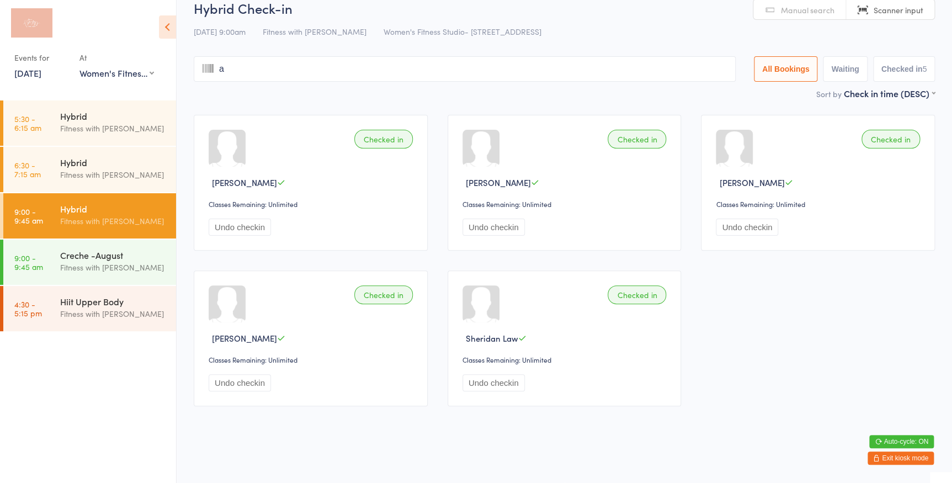
scroll to position [6, 0]
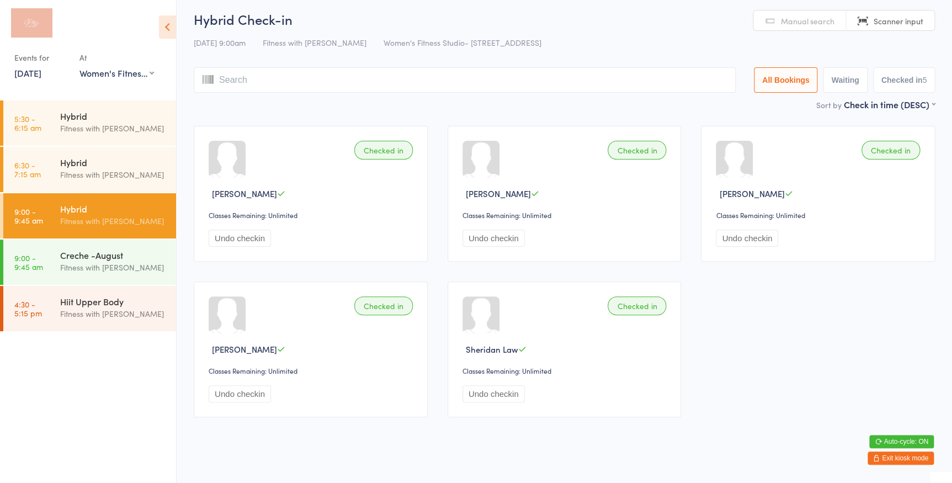
type input "m"
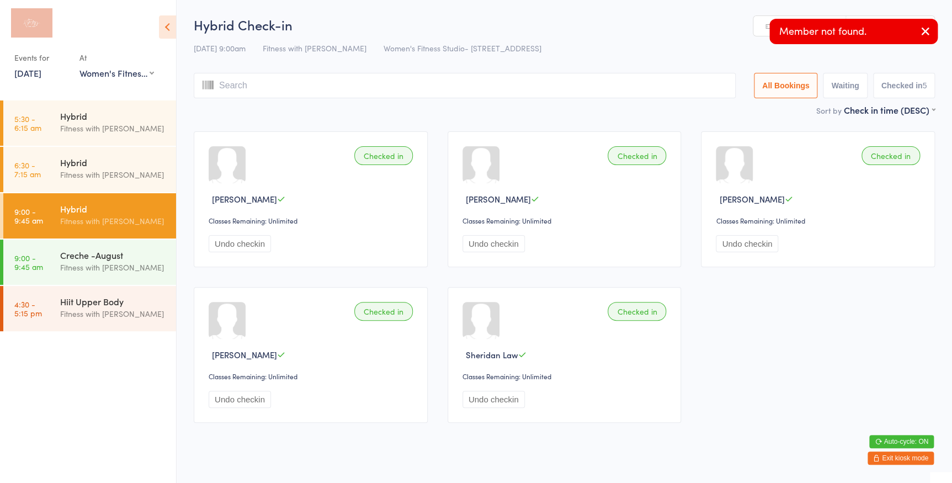
type input "n"
type input "am"
type input "ngu"
type input "s"
type input "a"
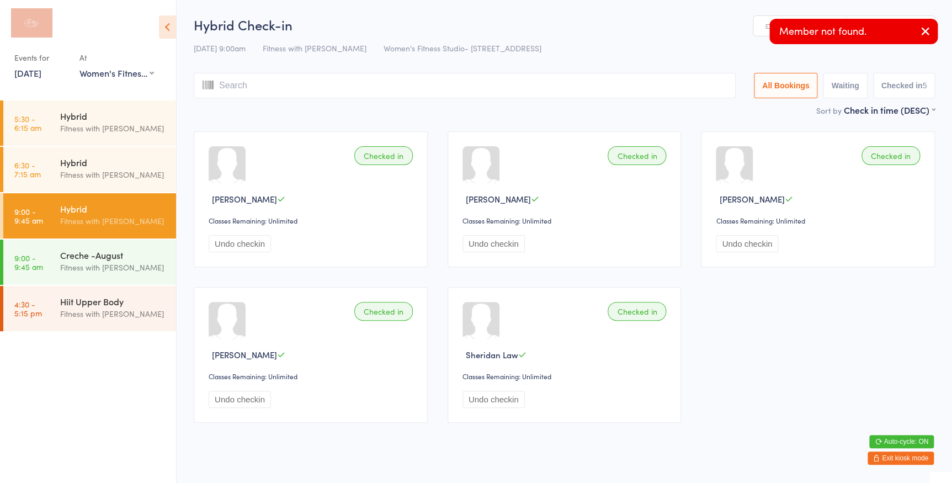
click at [754, 20] on div "Manual search Scanner input" at bounding box center [844, 25] width 182 height 21
click at [763, 25] on link "Manual search" at bounding box center [800, 26] width 93 height 21
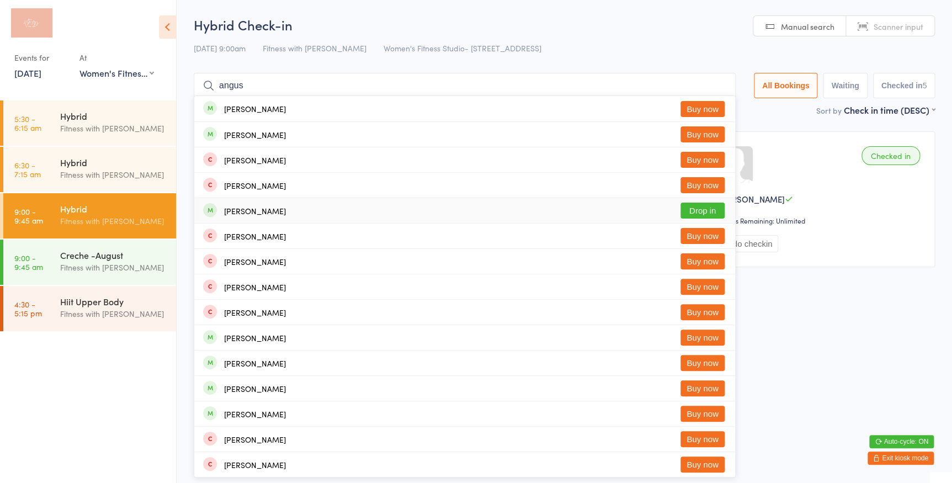
type input "angus"
click at [696, 208] on button "Drop in" at bounding box center [703, 211] width 44 height 16
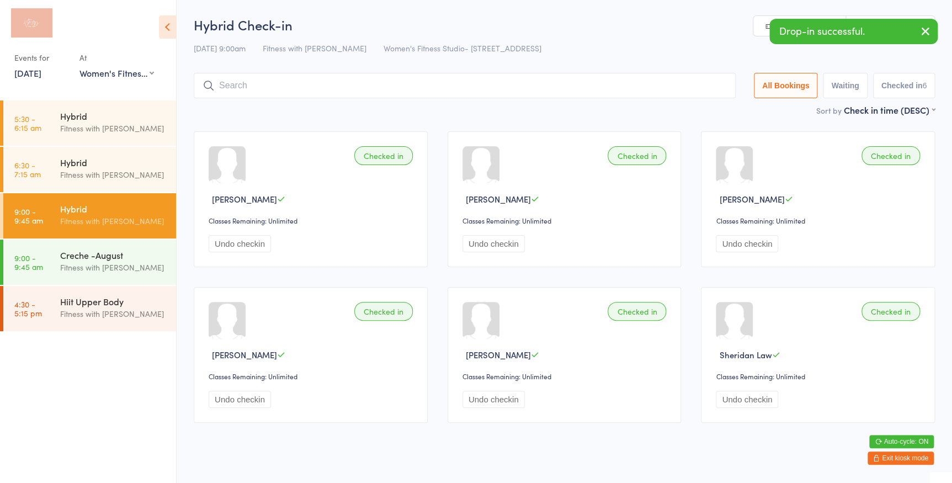
click at [758, 25] on link "Manual search" at bounding box center [800, 26] width 93 height 21
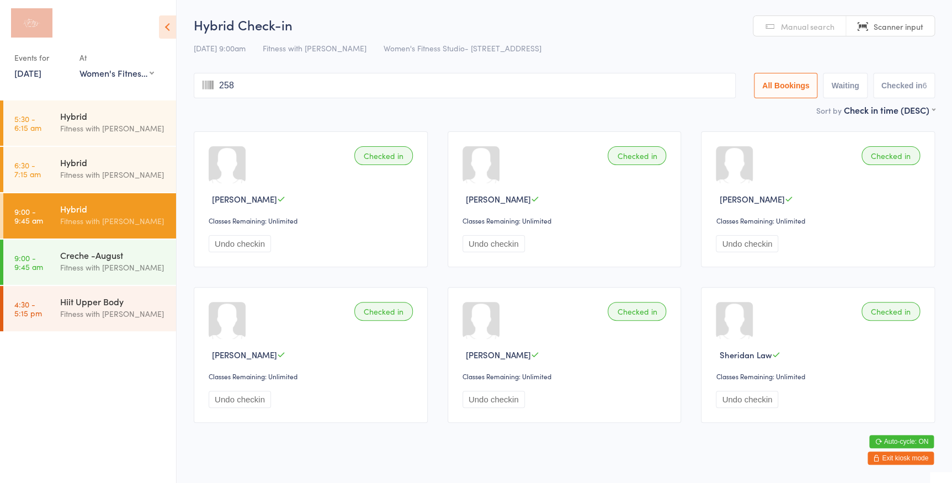
type input "2589"
type input "59"
type input "1337"
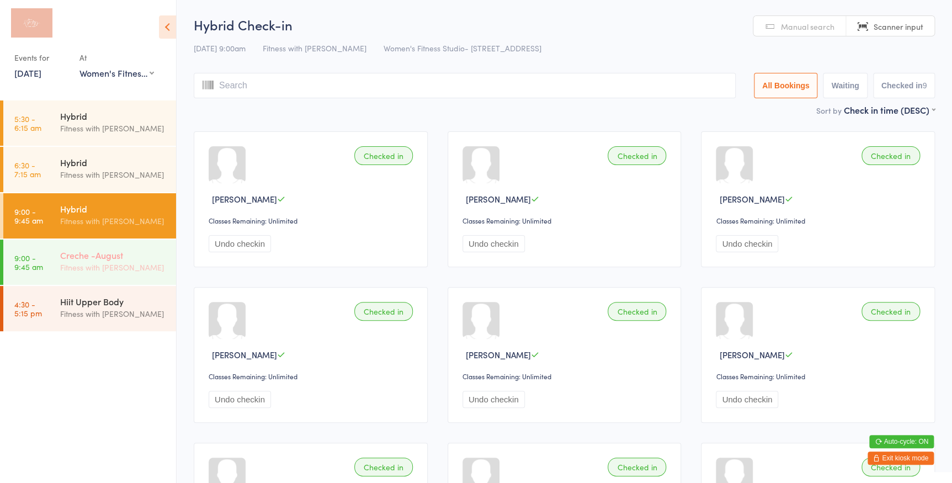
drag, startPoint x: 83, startPoint y: 247, endPoint x: 170, endPoint y: 244, distance: 86.8
click at [83, 247] on div "Creche -August Fitness with Zoe" at bounding box center [118, 262] width 116 height 44
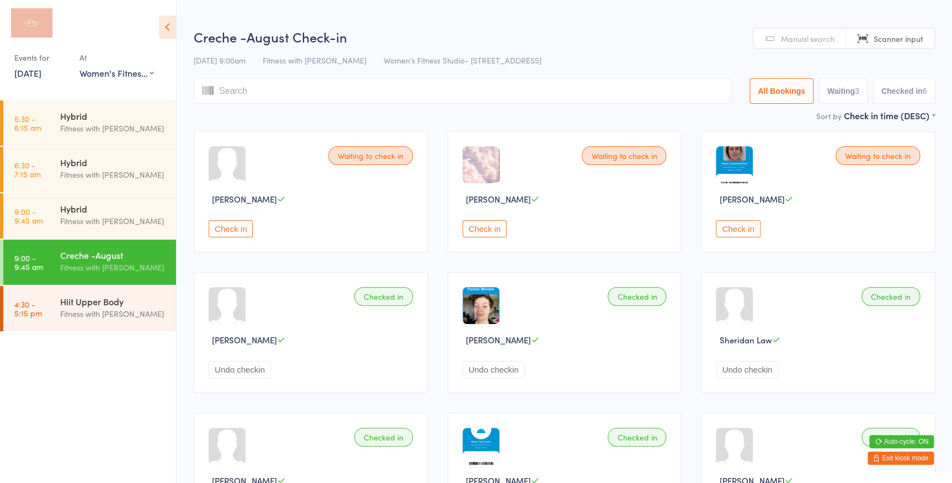
click at [855, 98] on button "Waiting 3" at bounding box center [843, 90] width 49 height 25
select select "0"
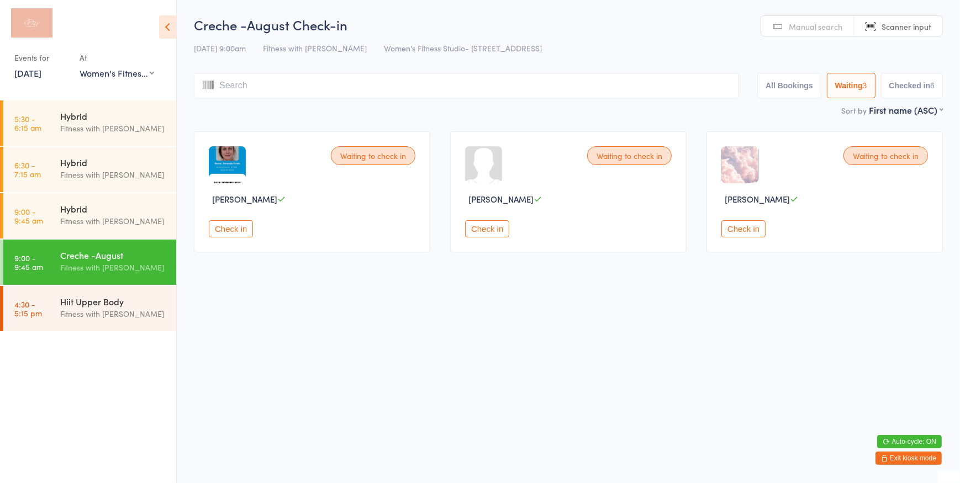
click at [742, 226] on button "Check in" at bounding box center [743, 228] width 44 height 17
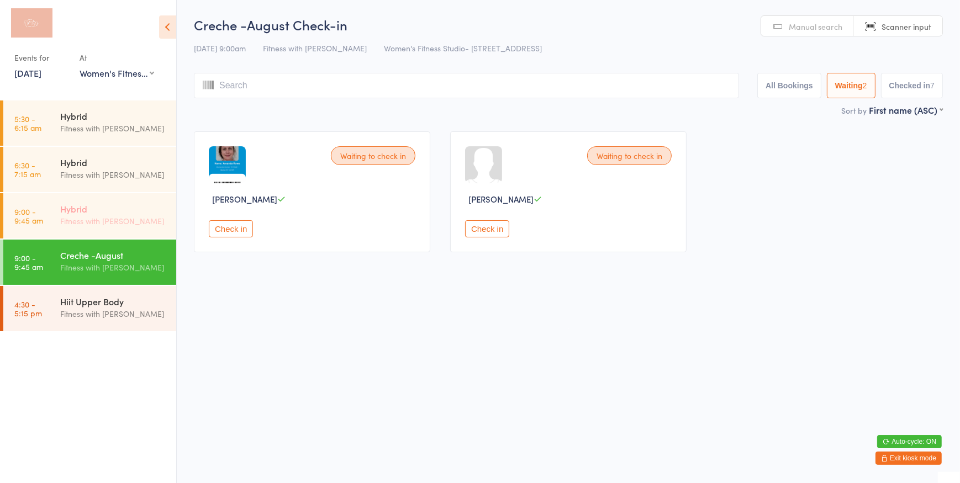
click at [84, 219] on div "Fitness with [PERSON_NAME]" at bounding box center [113, 221] width 107 height 13
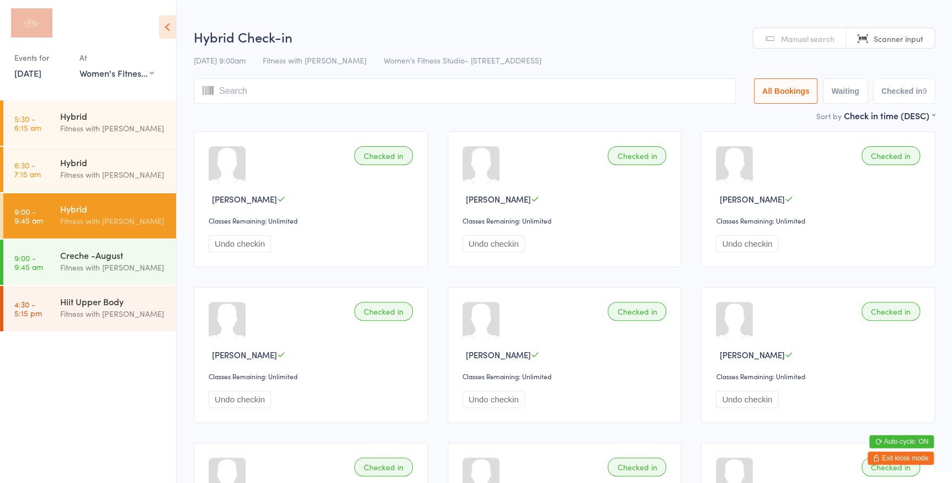
click at [833, 93] on button "Waiting" at bounding box center [845, 90] width 44 height 25
select select "0"
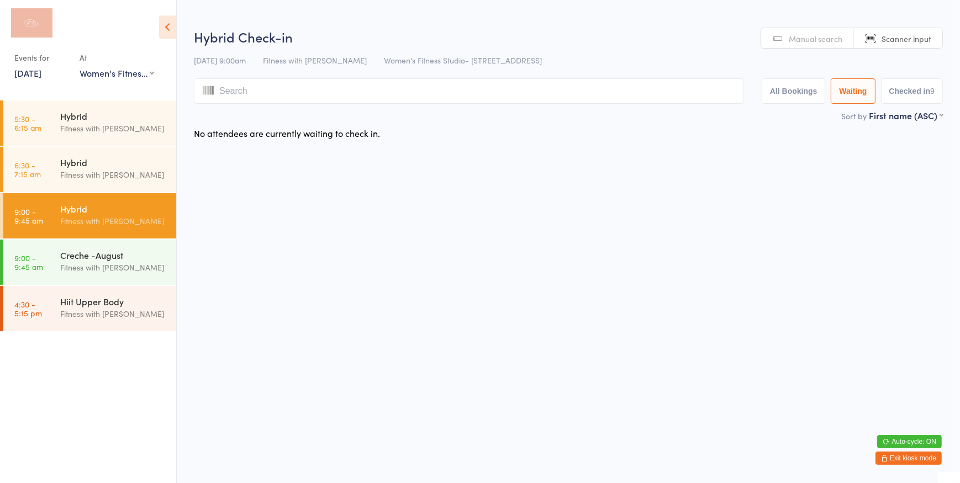
click at [792, 94] on button "All Bookings" at bounding box center [793, 90] width 64 height 25
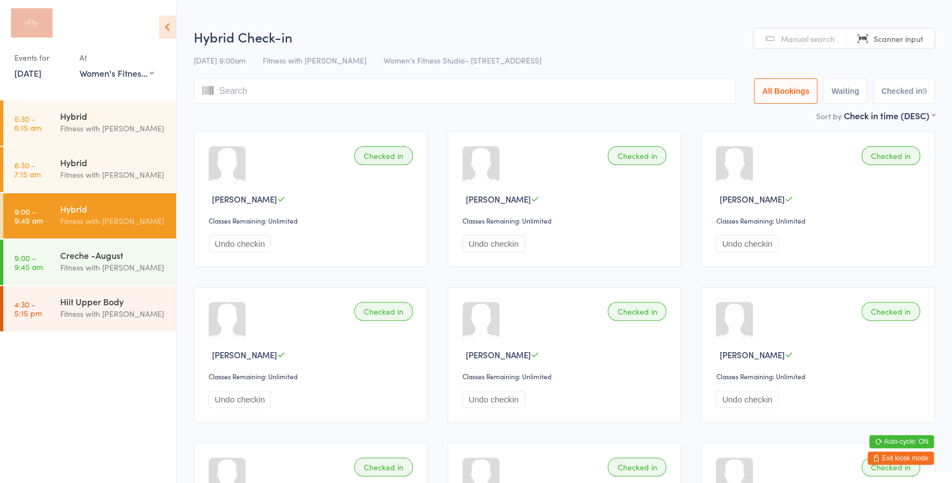
click at [510, 97] on input "search" at bounding box center [465, 90] width 542 height 25
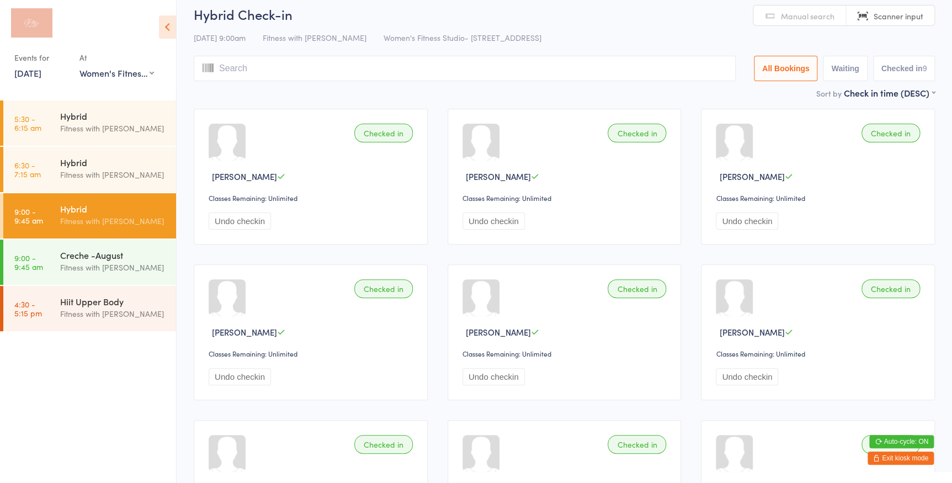
scroll to position [78, 0]
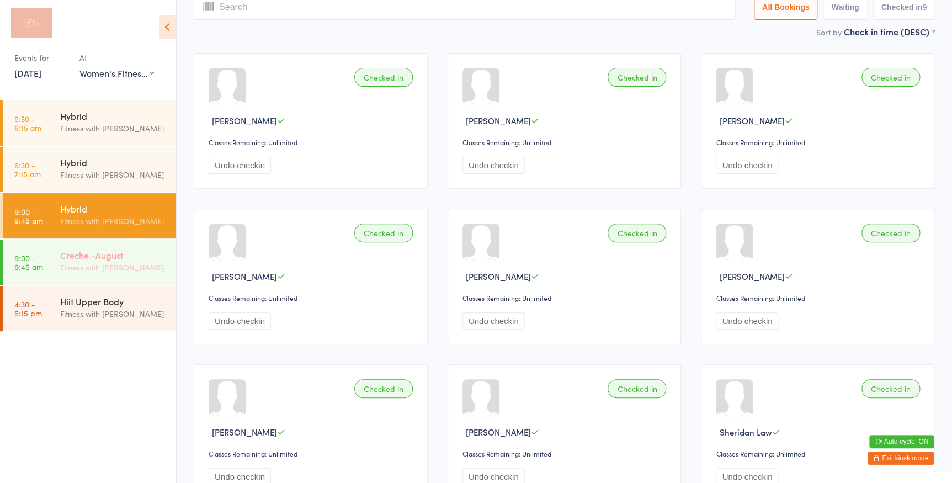
click at [115, 257] on div "Creche -August" at bounding box center [113, 255] width 107 height 12
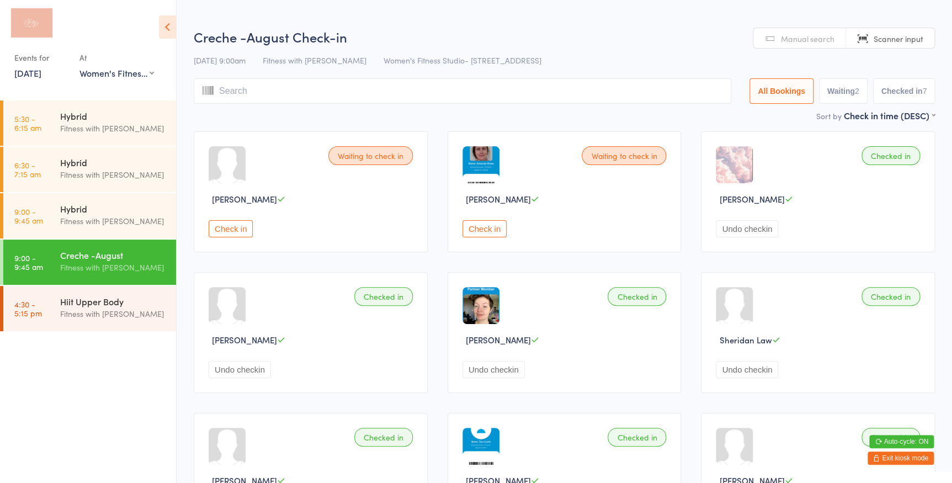
click at [855, 85] on button "Waiting 2" at bounding box center [843, 90] width 49 height 25
select select "0"
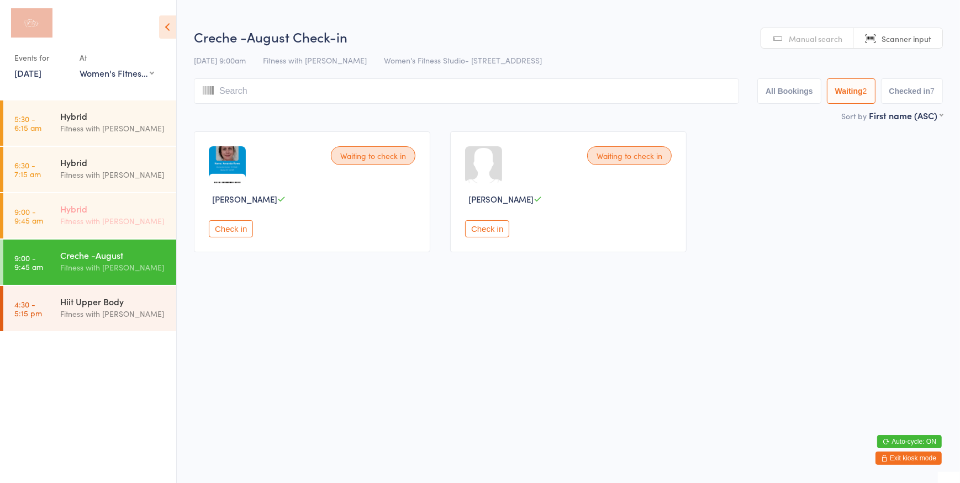
click at [121, 210] on div "Hybrid" at bounding box center [113, 209] width 107 height 12
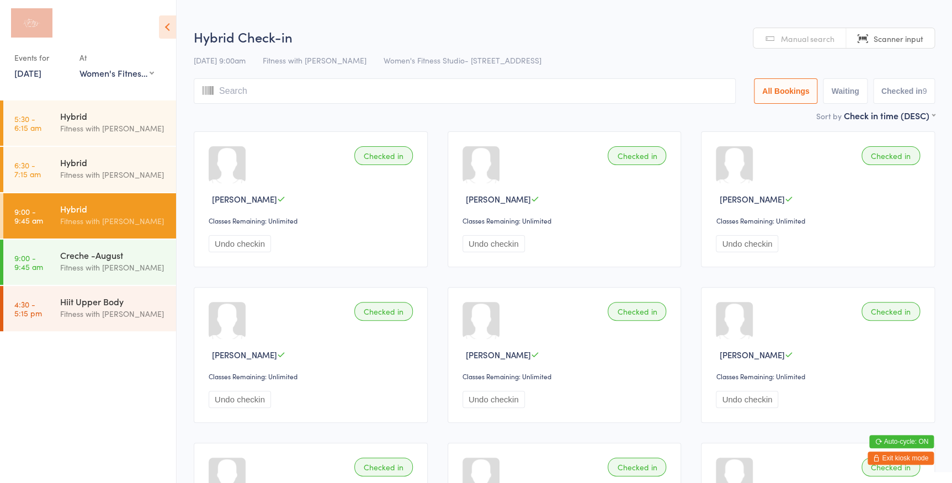
click at [331, 94] on input "search" at bounding box center [465, 90] width 542 height 25
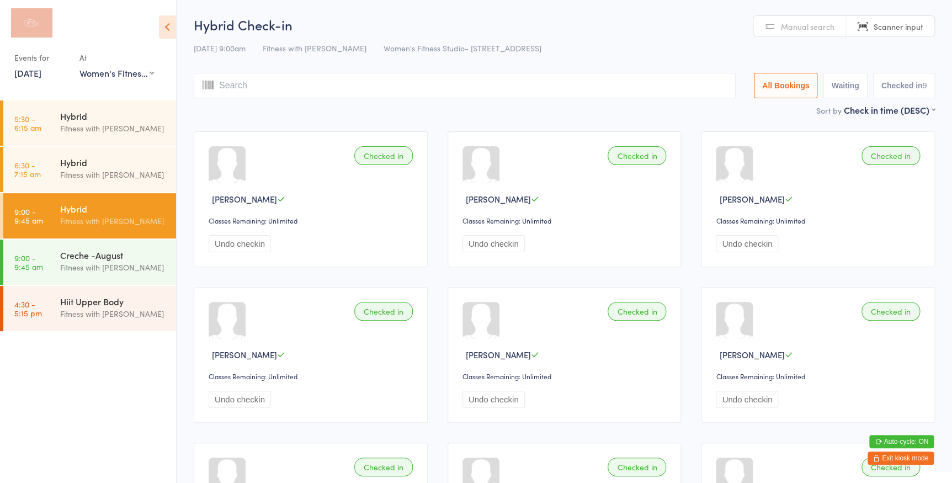
click at [839, 85] on button "Waiting" at bounding box center [845, 85] width 44 height 25
select select "0"
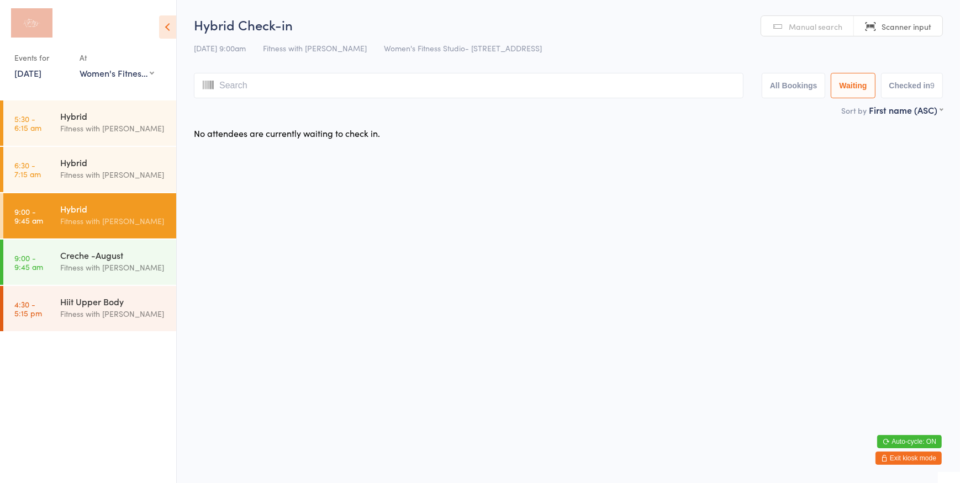
click at [535, 81] on input "search" at bounding box center [468, 85] width 549 height 25
click at [788, 95] on button "All Bookings" at bounding box center [793, 85] width 64 height 25
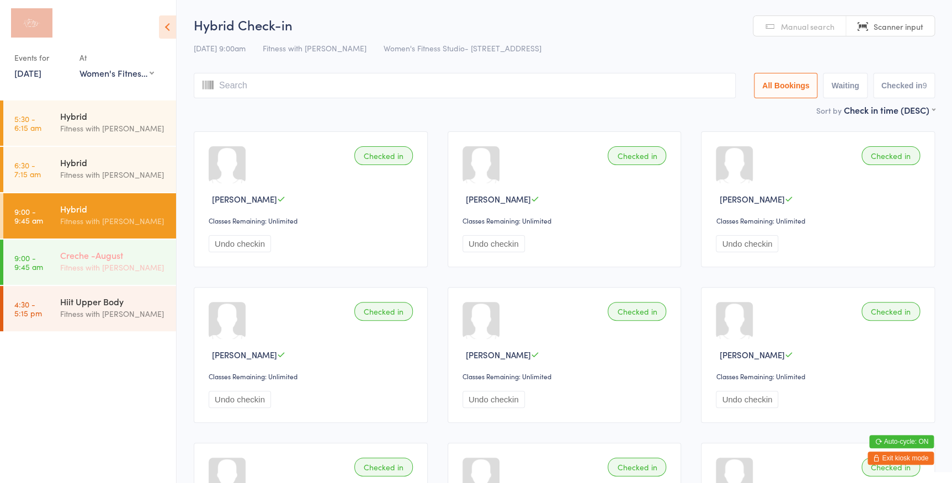
click at [144, 257] on div "Creche -August" at bounding box center [113, 255] width 107 height 12
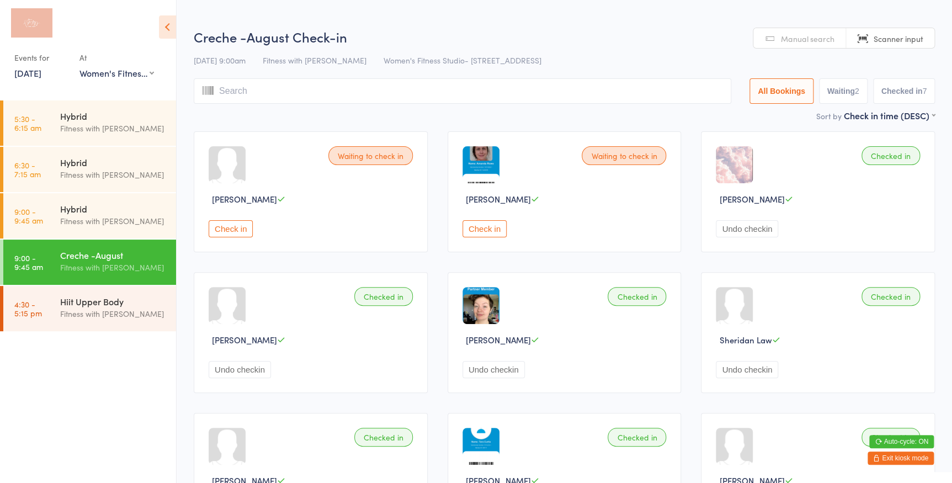
click at [833, 102] on button "Waiting 2" at bounding box center [843, 90] width 49 height 25
select select "0"
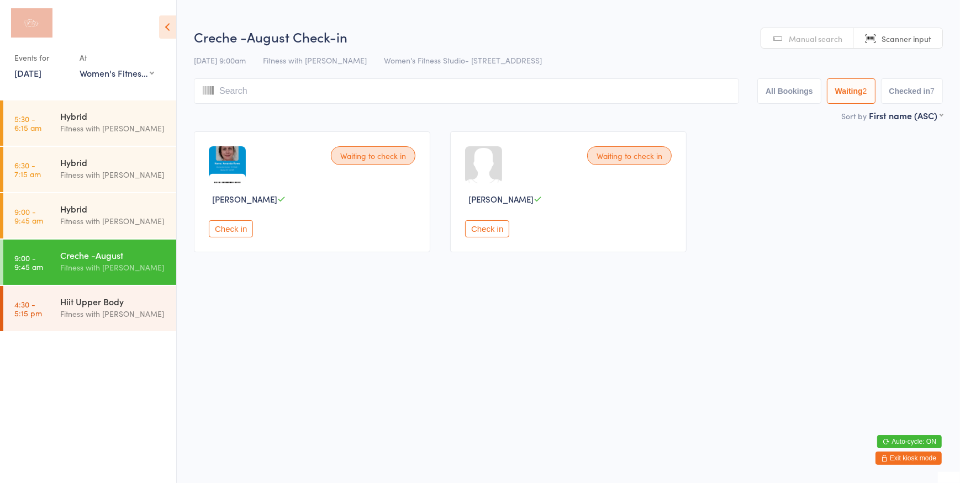
click at [283, 92] on input "search" at bounding box center [466, 90] width 545 height 25
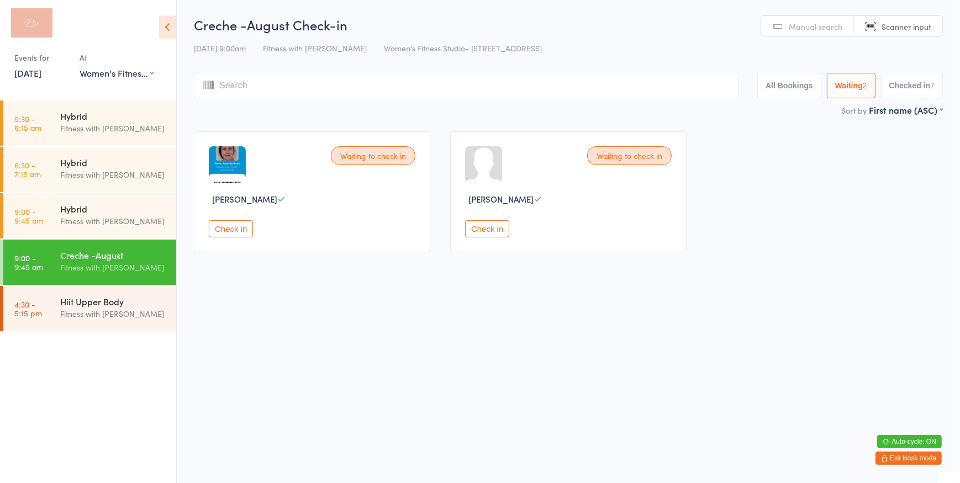
drag, startPoint x: 117, startPoint y: 213, endPoint x: 160, endPoint y: 146, distance: 79.2
click at [117, 213] on div "Hybrid" at bounding box center [113, 209] width 107 height 12
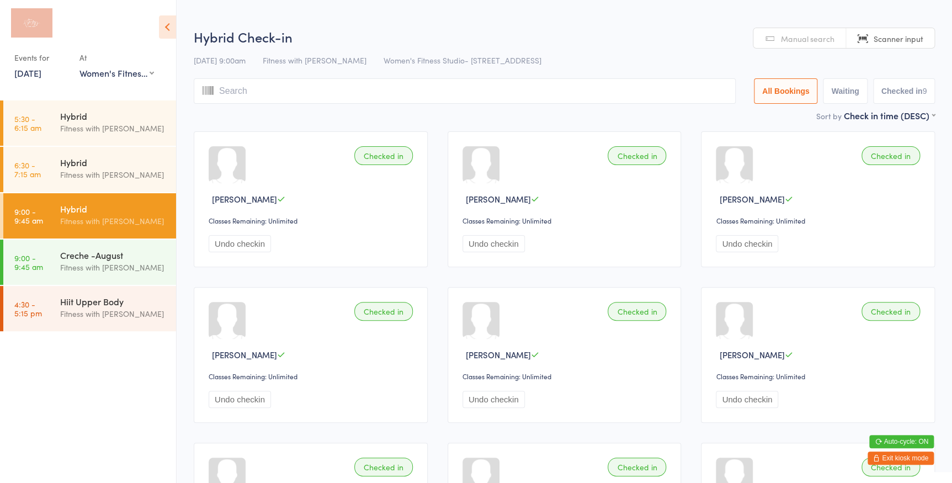
click at [248, 95] on input "search" at bounding box center [465, 90] width 542 height 25
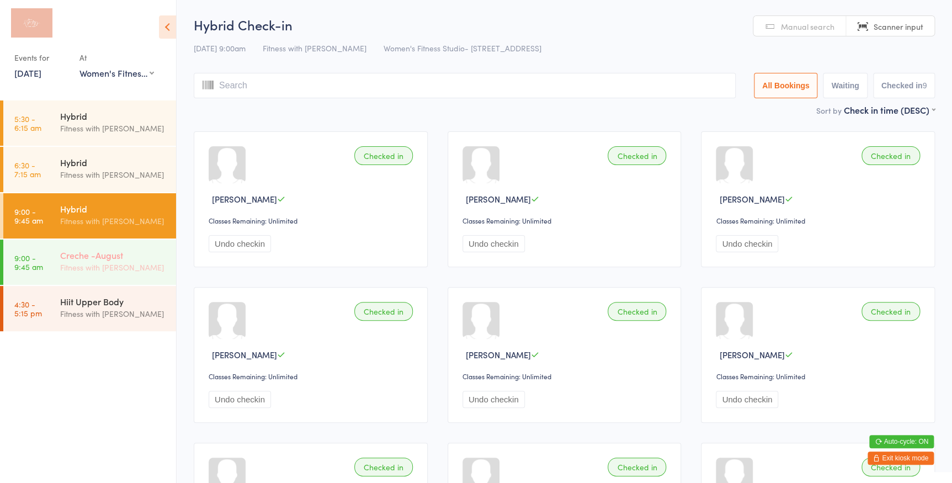
click at [104, 267] on div "Fitness with [PERSON_NAME]" at bounding box center [113, 267] width 107 height 13
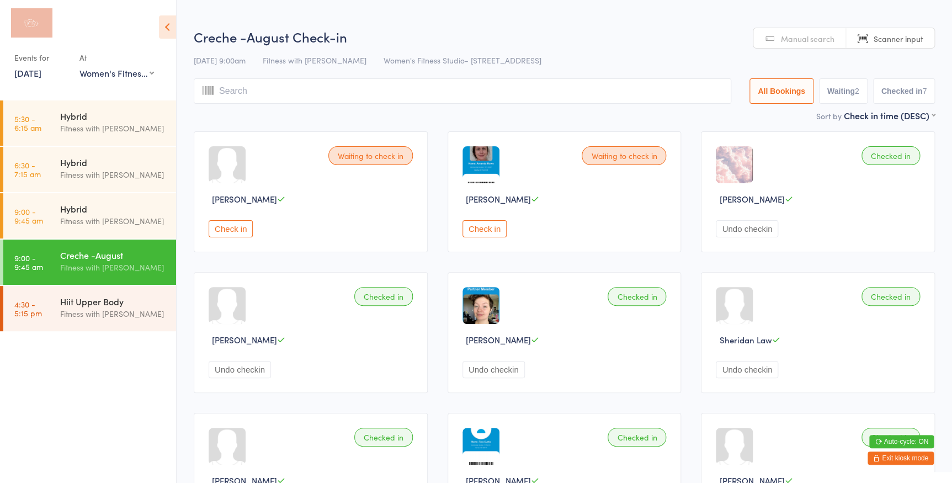
click at [830, 93] on button "Waiting 2" at bounding box center [843, 90] width 49 height 25
select select "0"
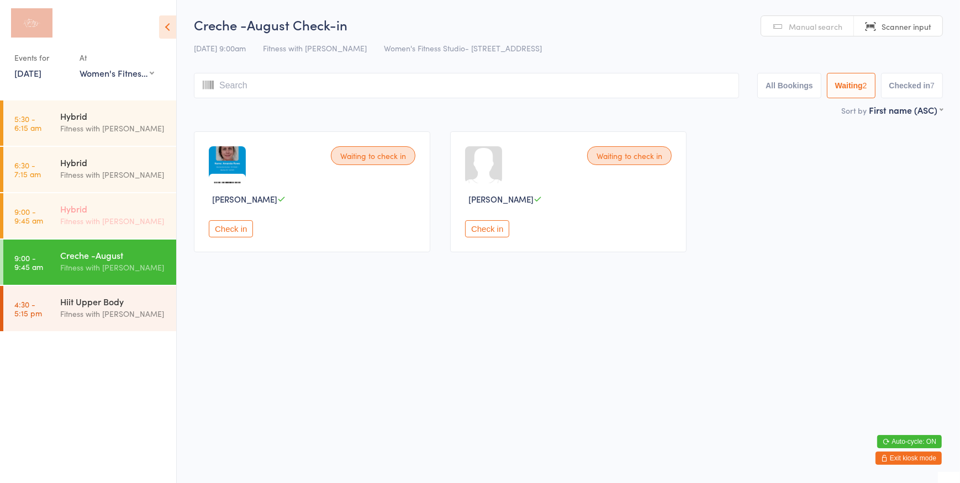
drag, startPoint x: 86, startPoint y: 232, endPoint x: 98, endPoint y: 227, distance: 13.4
click at [86, 232] on div "Hybrid Fitness with Zoe" at bounding box center [118, 215] width 116 height 44
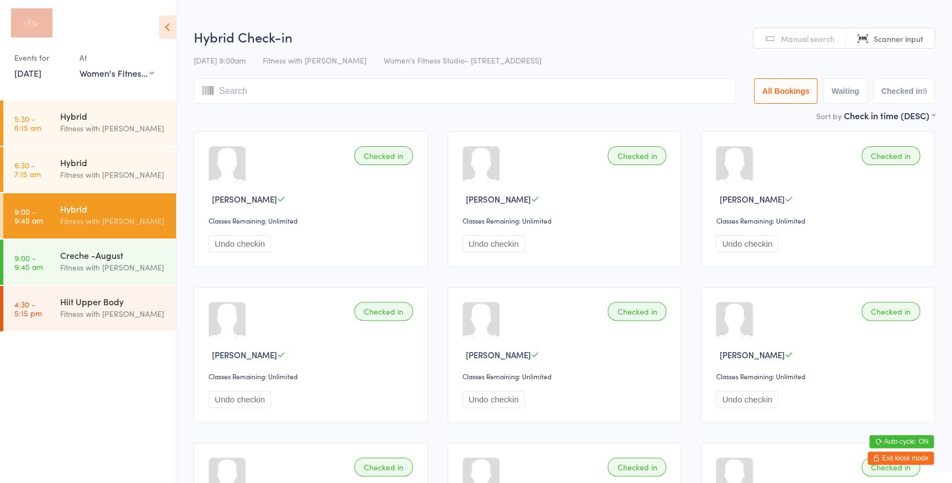
click at [264, 97] on input "search" at bounding box center [465, 90] width 542 height 25
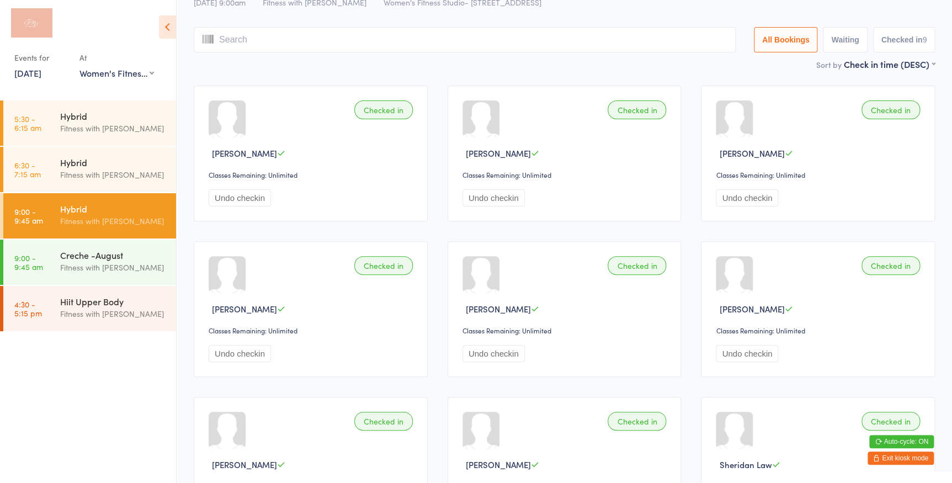
scroll to position [28, 0]
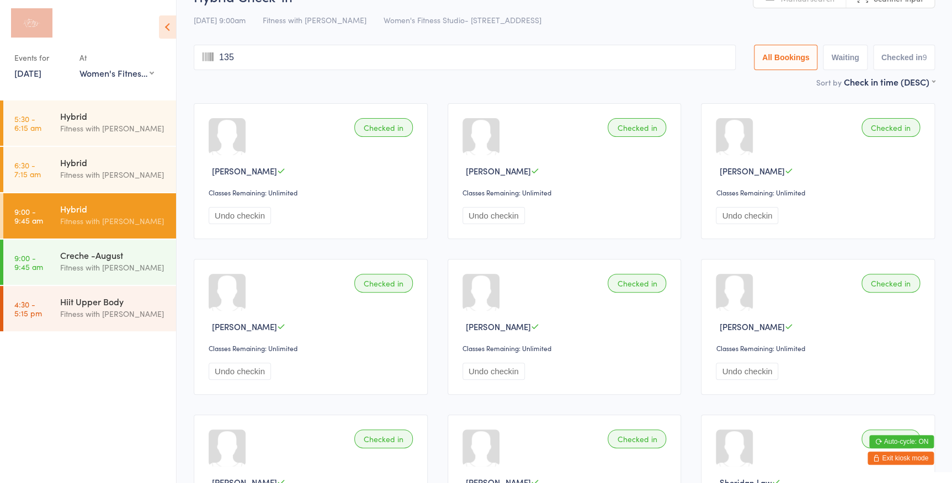
type input "1356"
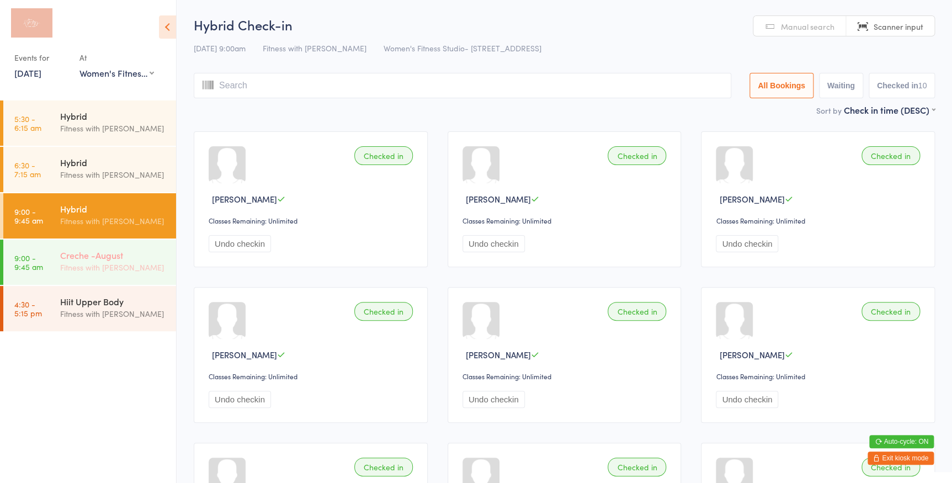
click at [139, 261] on div "Creche -August" at bounding box center [113, 255] width 107 height 12
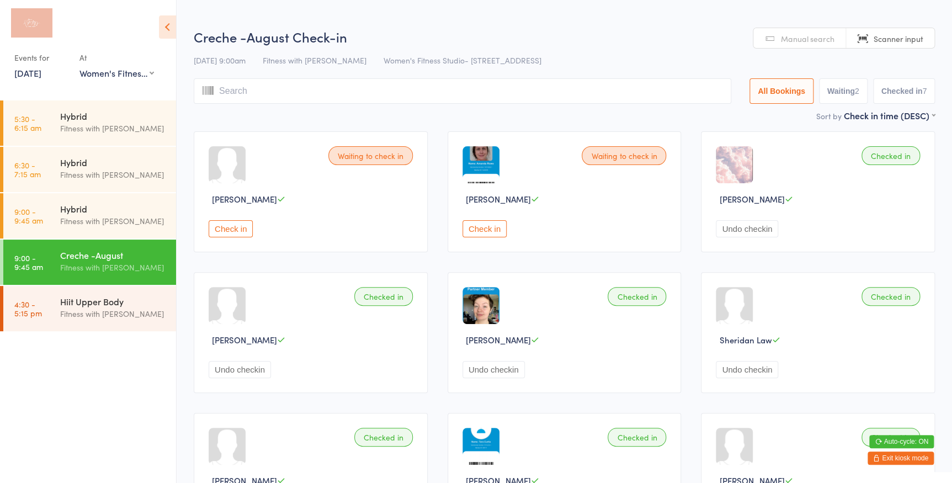
click at [845, 97] on button "Waiting 2" at bounding box center [843, 90] width 49 height 25
select select "0"
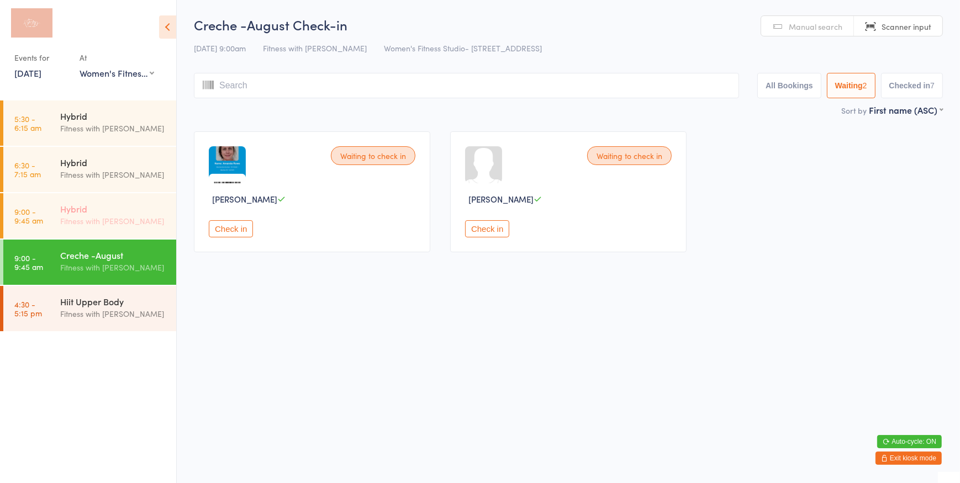
click at [120, 221] on div "Fitness with [PERSON_NAME]" at bounding box center [113, 221] width 107 height 13
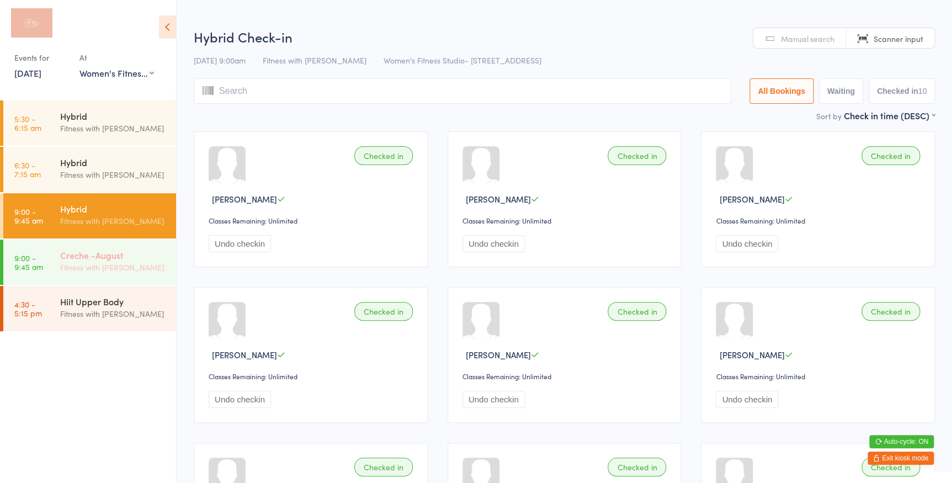
click at [144, 257] on div "Creche -August" at bounding box center [113, 255] width 107 height 12
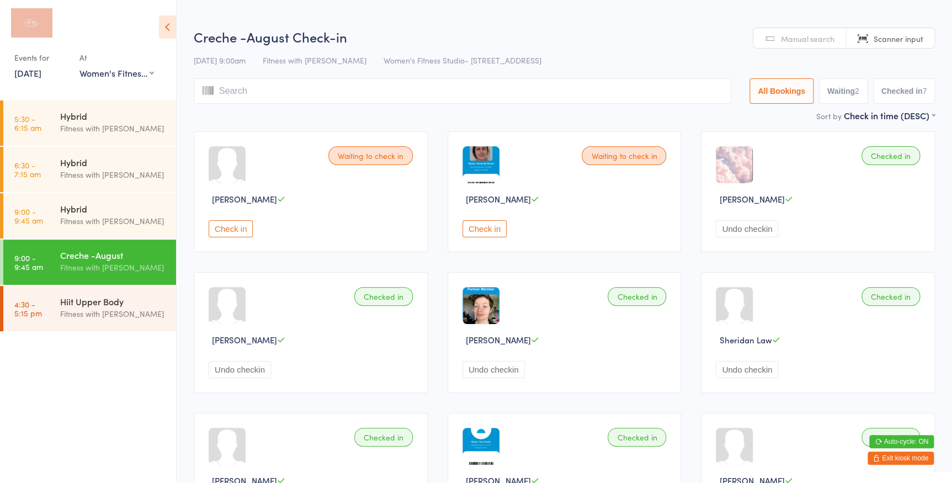
click at [232, 227] on button "Check in" at bounding box center [231, 228] width 44 height 17
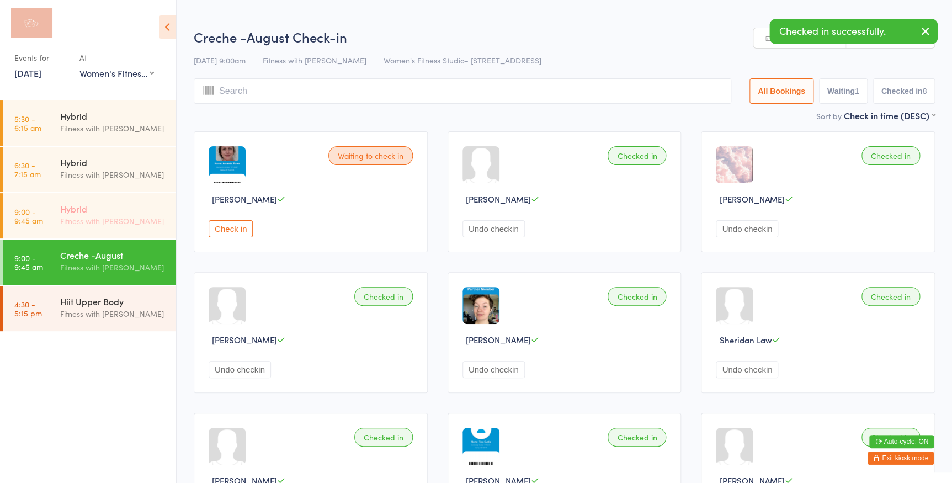
click at [105, 224] on div "Fitness with [PERSON_NAME]" at bounding box center [113, 221] width 107 height 13
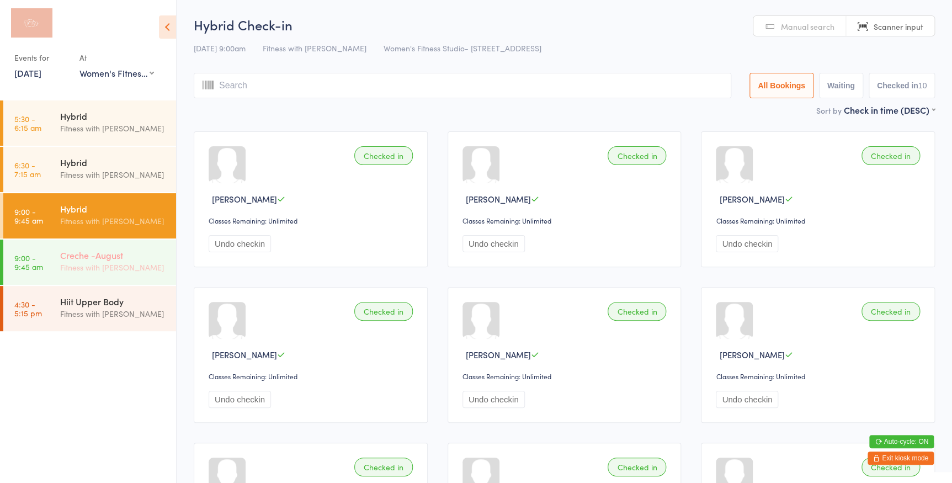
click at [85, 256] on div "Creche -August" at bounding box center [113, 255] width 107 height 12
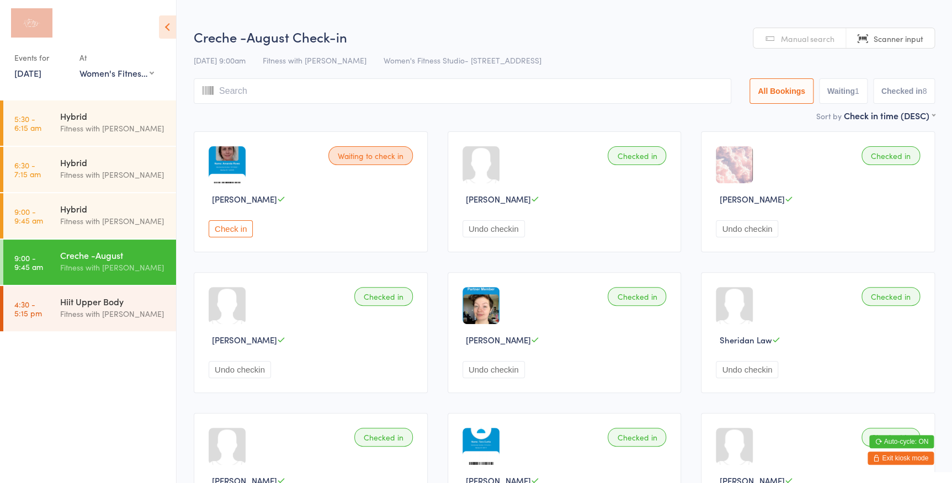
click at [827, 97] on button "Waiting 1" at bounding box center [843, 90] width 49 height 25
select select "0"
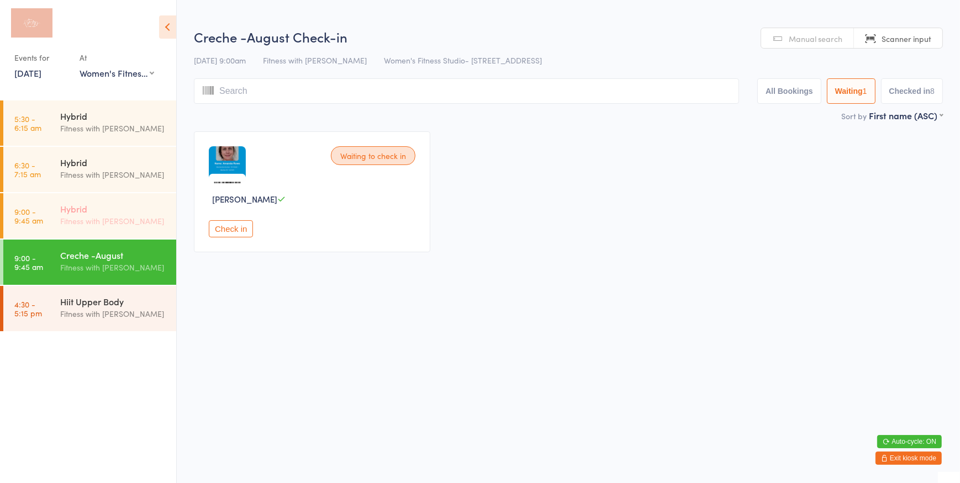
click at [94, 214] on div "Hybrid" at bounding box center [113, 209] width 107 height 12
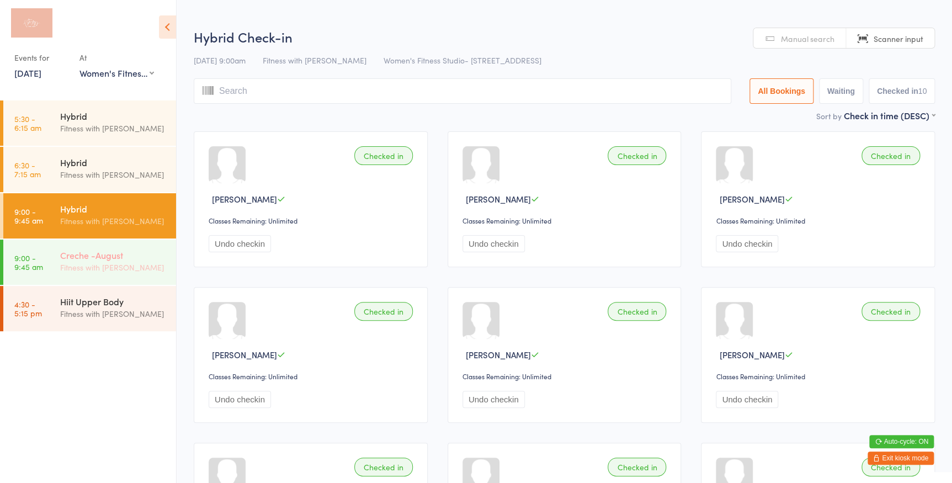
click at [89, 267] on div "Fitness with [PERSON_NAME]" at bounding box center [113, 267] width 107 height 13
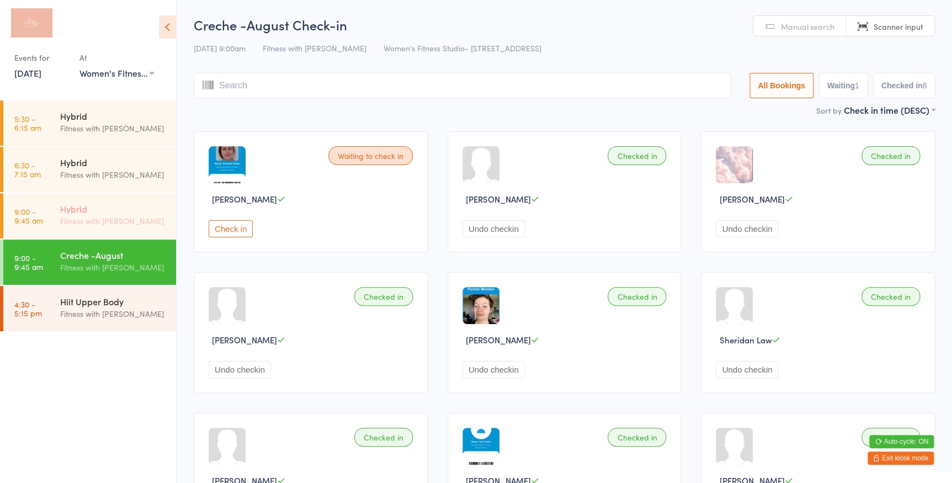
click at [65, 210] on div "Hybrid" at bounding box center [113, 209] width 107 height 12
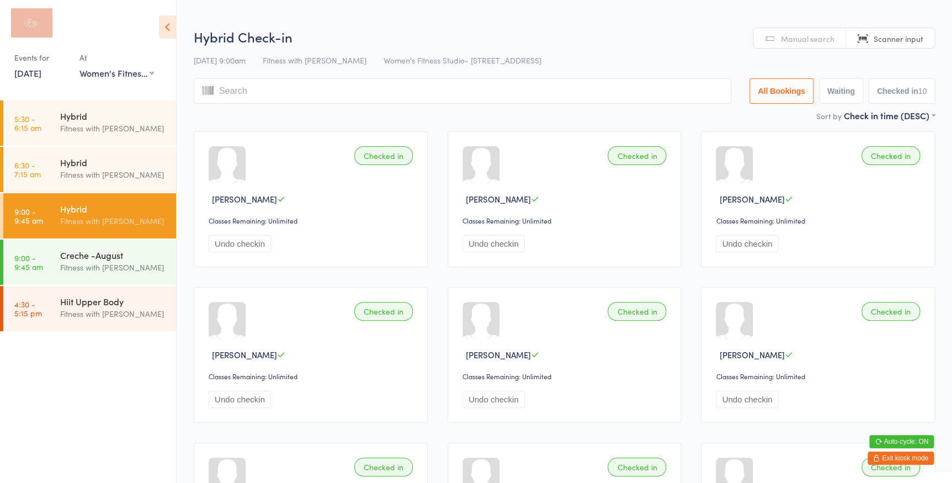
click at [249, 93] on input "search" at bounding box center [463, 90] width 538 height 25
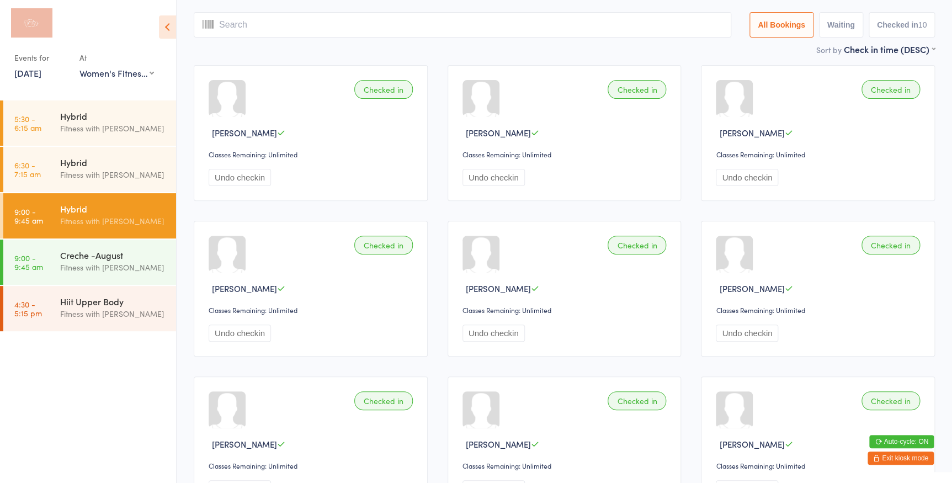
scroll to position [78, 0]
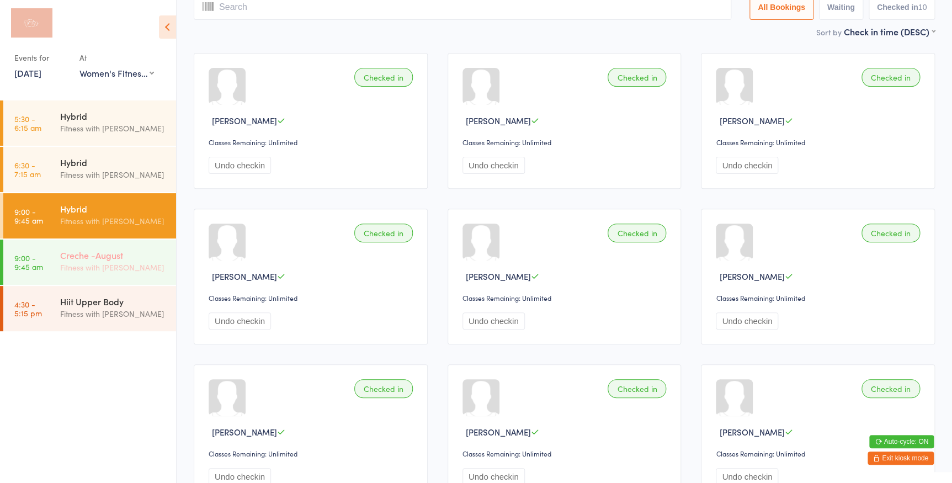
click at [100, 242] on div "Creche -August Fitness with Zoe" at bounding box center [118, 262] width 116 height 44
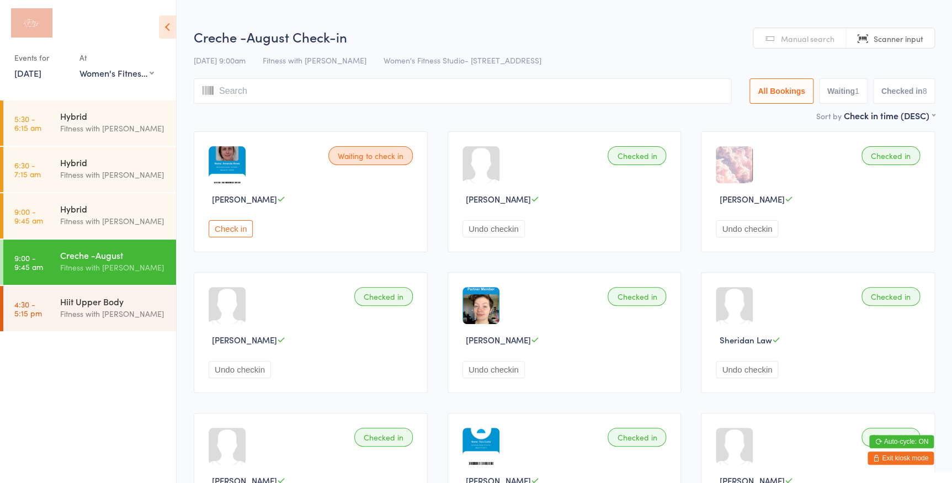
click at [834, 87] on button "Waiting 1" at bounding box center [843, 90] width 49 height 25
select select "0"
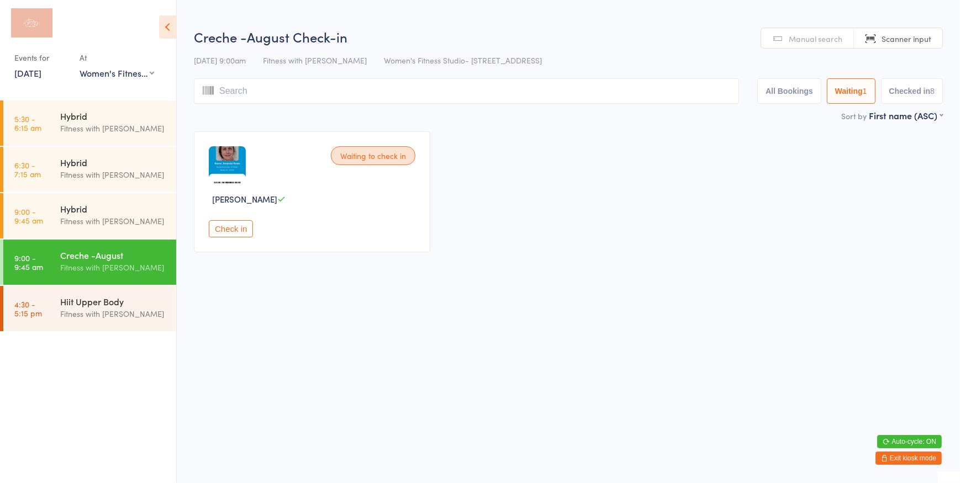
click at [227, 231] on button "Check in" at bounding box center [231, 228] width 44 height 17
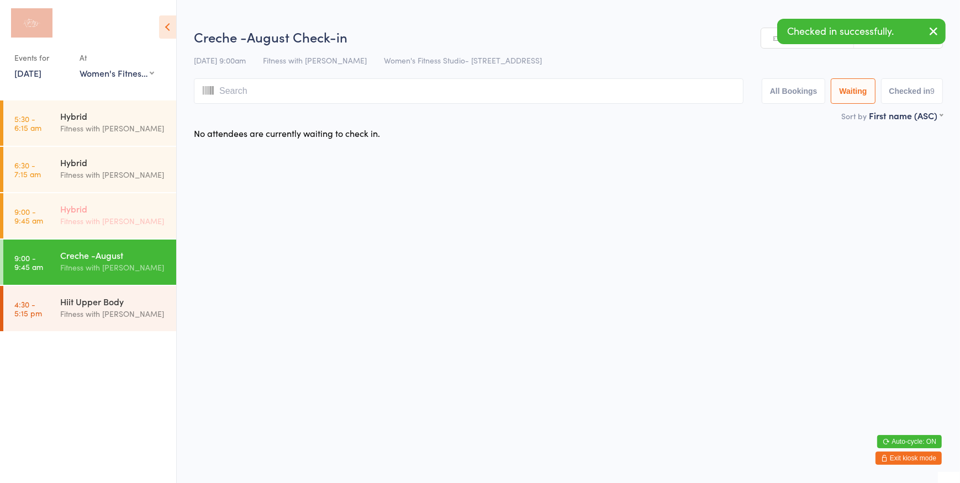
click at [61, 205] on div "Hybrid" at bounding box center [113, 209] width 107 height 12
